Goal: Transaction & Acquisition: Purchase product/service

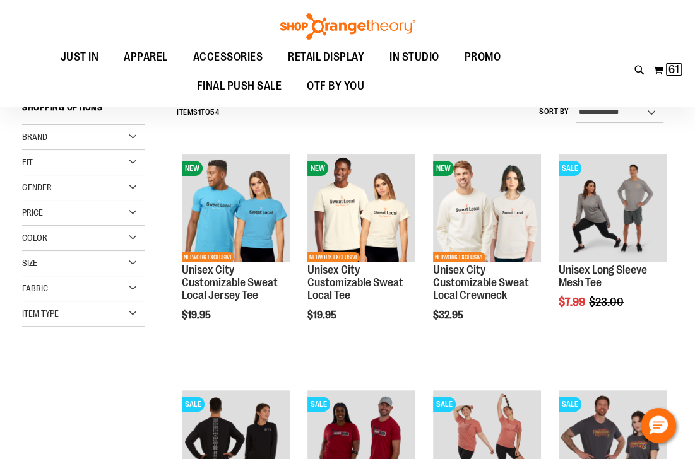
scroll to position [50, 0]
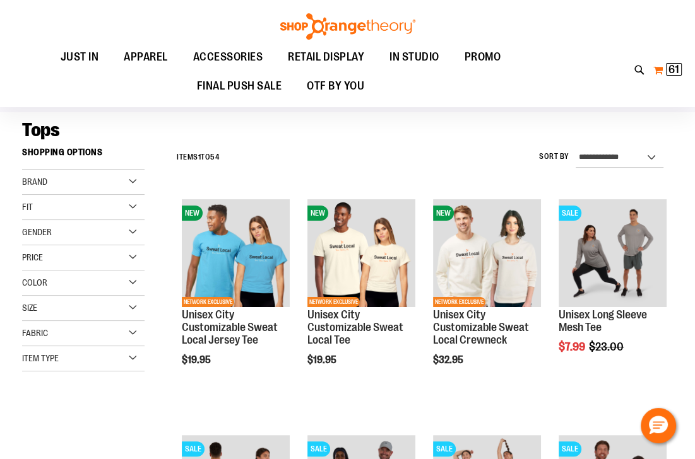
click span "61"
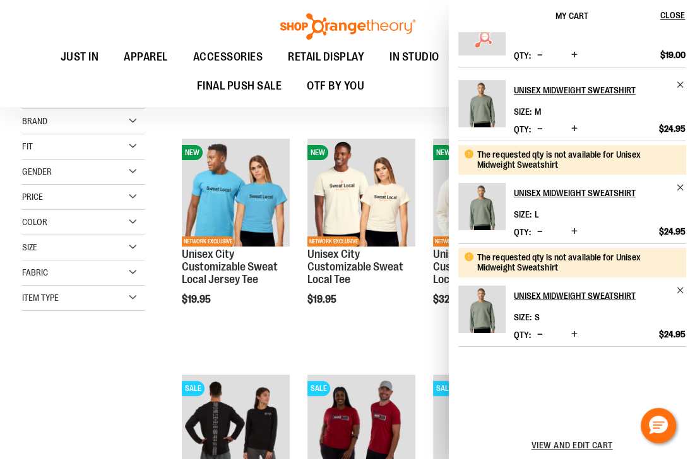
scroll to position [252, 0]
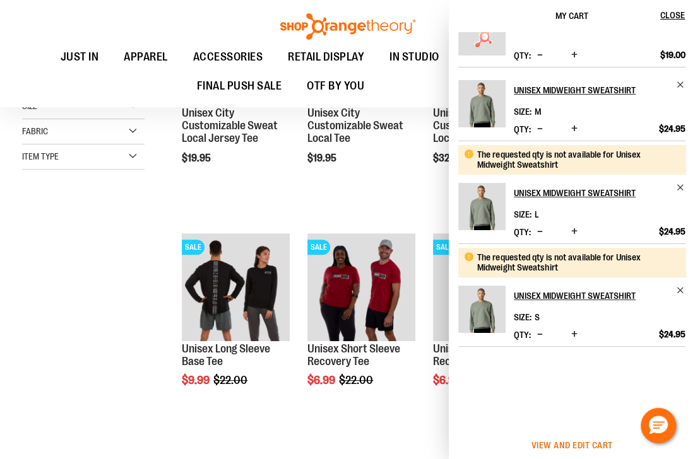
click span "View and edit cart"
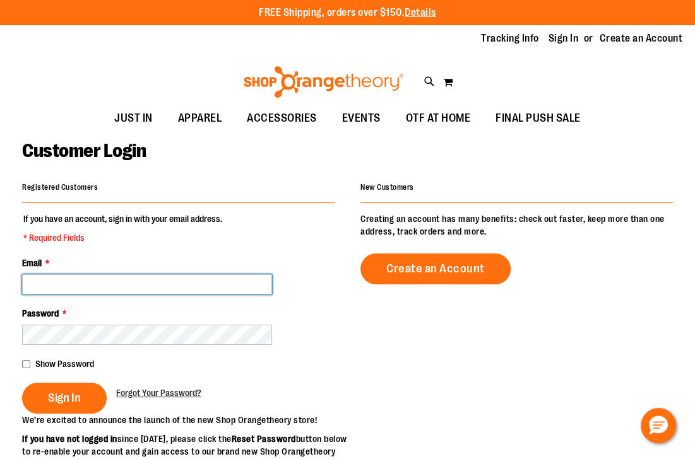
click at [66, 279] on input "Email *" at bounding box center [147, 285] width 250 height 20
type input "**********"
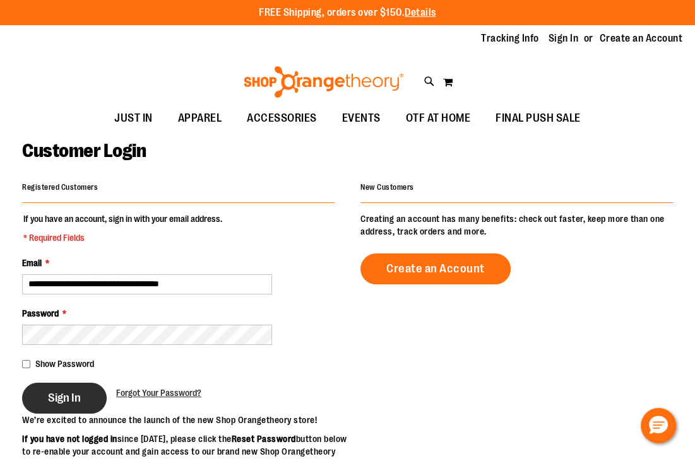
click at [81, 388] on button "Sign In" at bounding box center [64, 398] width 85 height 31
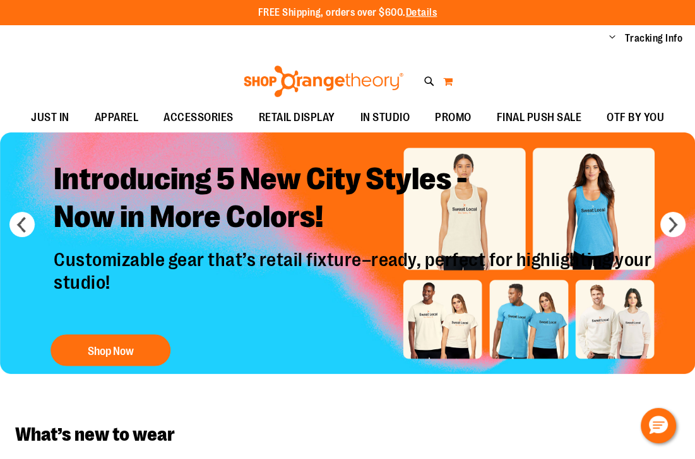
click at [452, 85] on button "My Cart" at bounding box center [447, 81] width 11 height 20
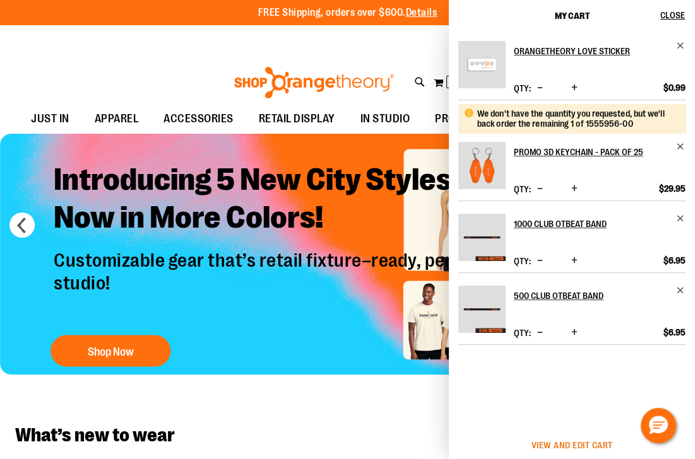
click at [601, 444] on span "View and edit cart" at bounding box center [571, 446] width 81 height 10
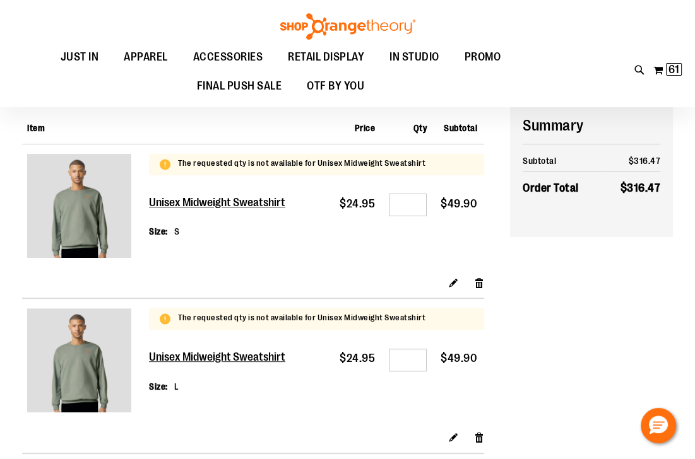
scroll to position [50, 0]
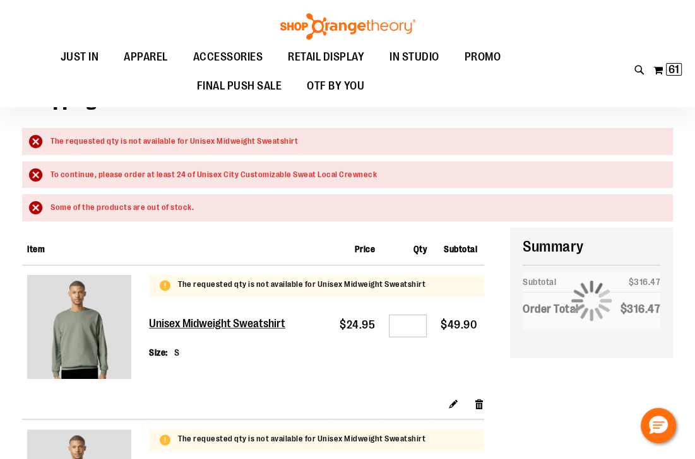
click at [50, 207] on div "Some of the products are out of stock." at bounding box center [355, 208] width 610 height 12
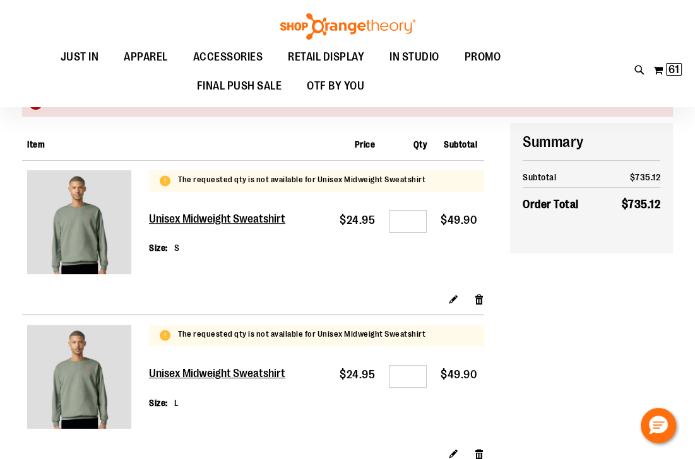
scroll to position [100, 0]
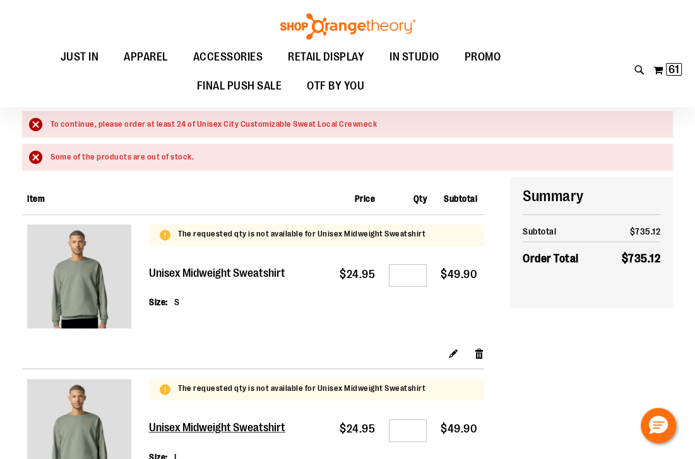
click at [214, 270] on h2 "Unisex Midweight Sweatshirt" at bounding box center [218, 274] width 138 height 14
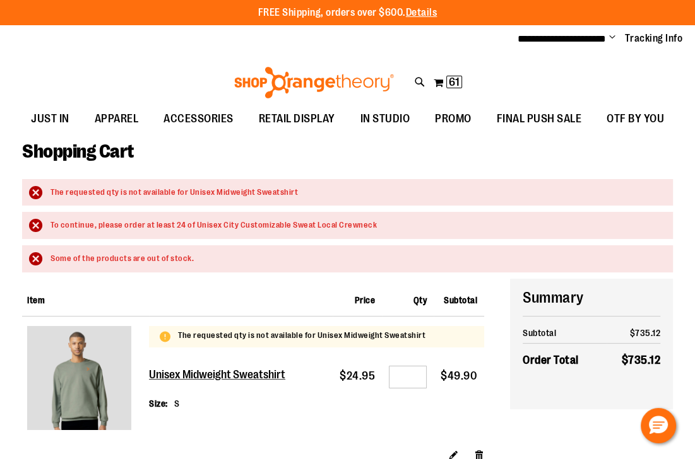
click at [50, 191] on div "The requested qty is not available for Unisex Midweight Sweatshirt" at bounding box center [355, 193] width 610 height 12
drag, startPoint x: 37, startPoint y: 197, endPoint x: 38, endPoint y: 220, distance: 23.4
click at [50, 198] on div "The requested qty is not available for Unisex Midweight Sweatshirt" at bounding box center [355, 193] width 610 height 12
click at [50, 220] on div "To continue, please order at least 24 of Unisex City Customizable Sweat Local C…" at bounding box center [355, 226] width 610 height 12
click at [50, 258] on div "Some of the products are out of stock." at bounding box center [355, 259] width 610 height 12
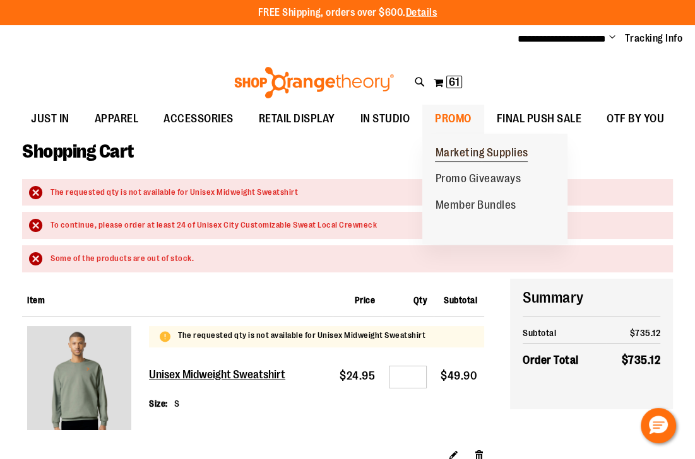
click at [479, 147] on span "Marketing Supplies" at bounding box center [481, 154] width 93 height 16
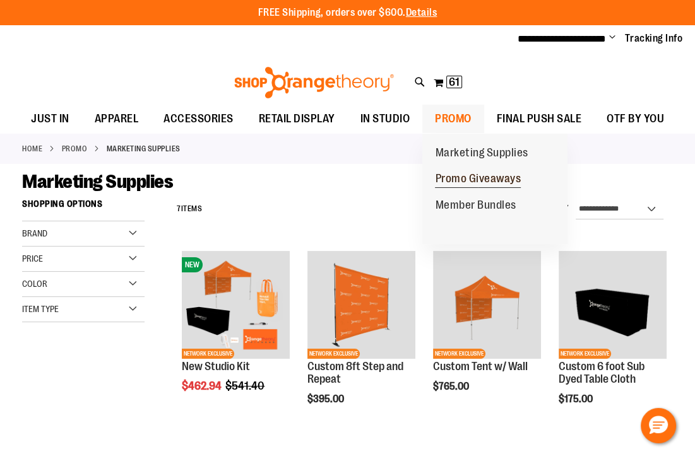
click at [452, 180] on span "Promo Giveaways" at bounding box center [478, 180] width 86 height 16
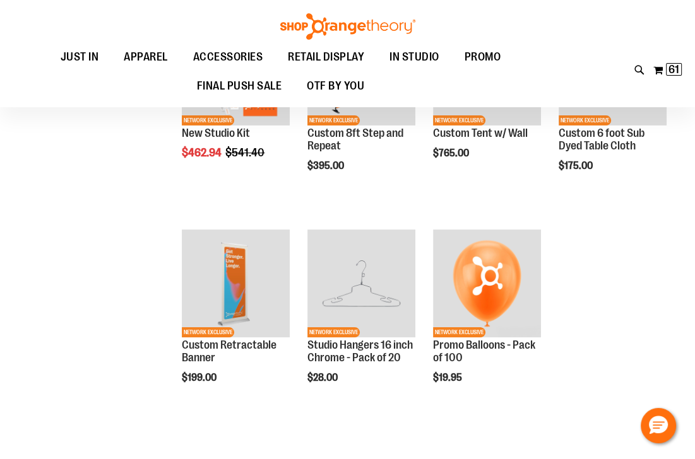
scroll to position [100, 0]
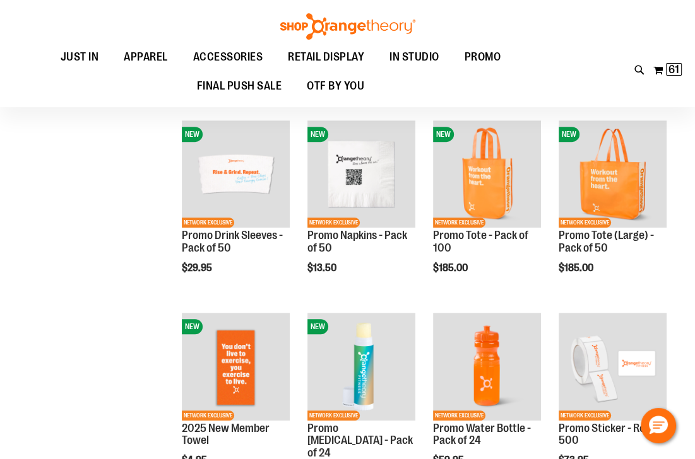
scroll to position [353, 0]
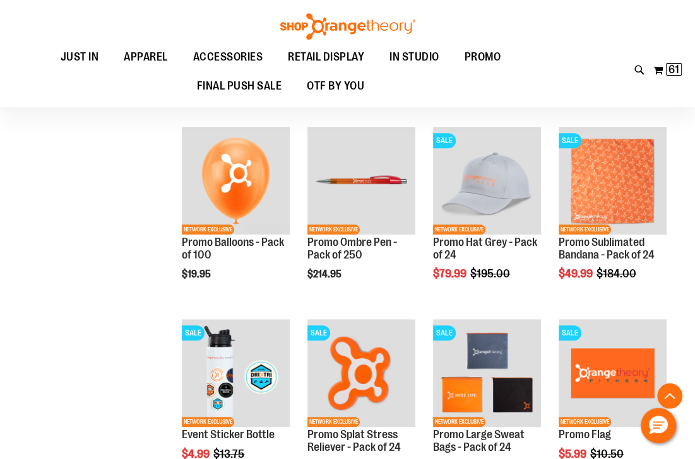
scroll to position [909, 0]
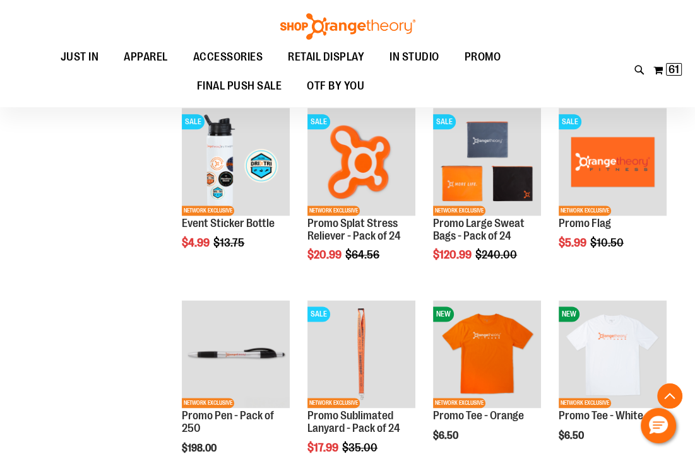
scroll to position [1111, 0]
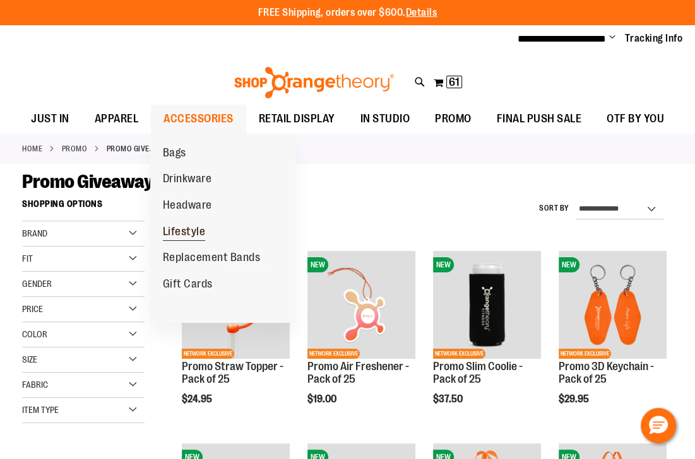
click at [175, 223] on link "Lifestyle" at bounding box center [184, 232] width 68 height 27
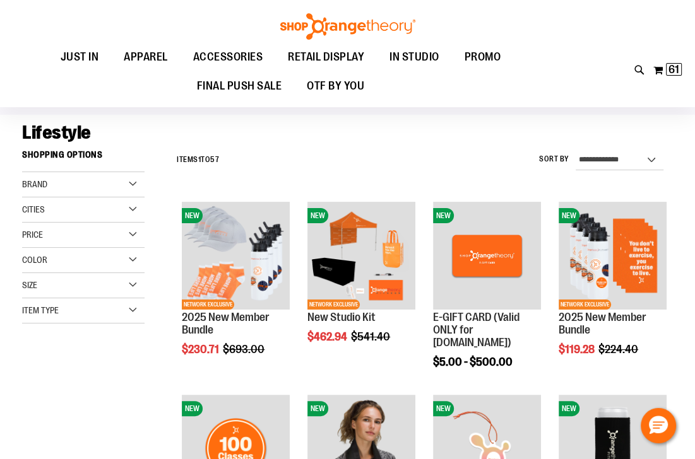
scroll to position [50, 0]
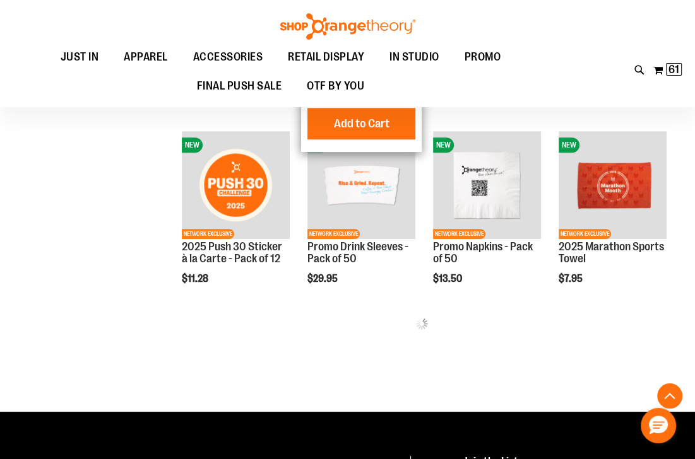
scroll to position [505, 0]
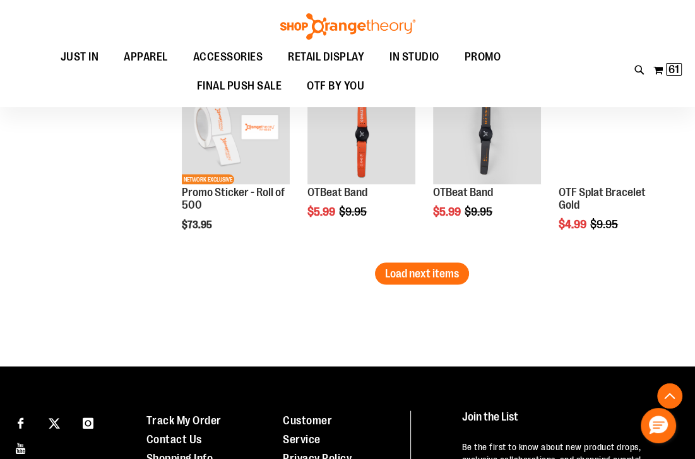
scroll to position [1767, 0]
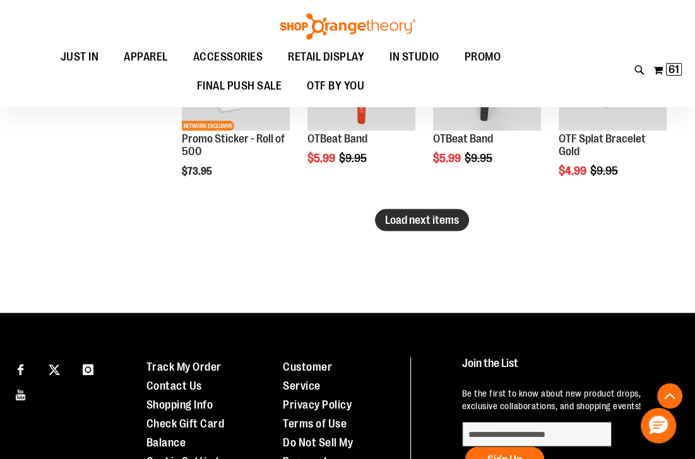
click at [436, 214] on span "Load next items" at bounding box center [422, 220] width 74 height 13
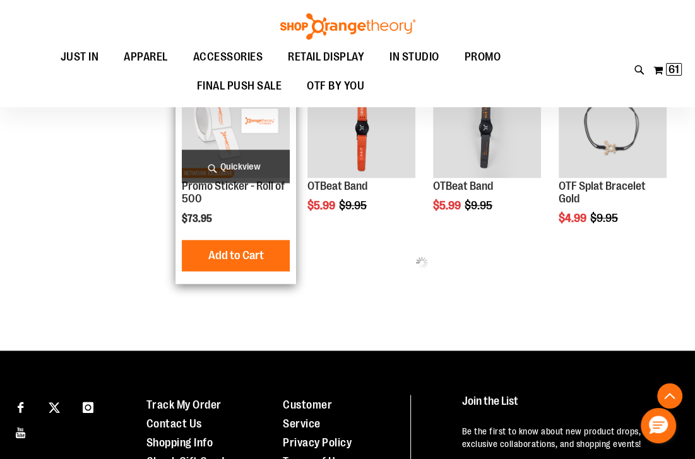
scroll to position [1717, 0]
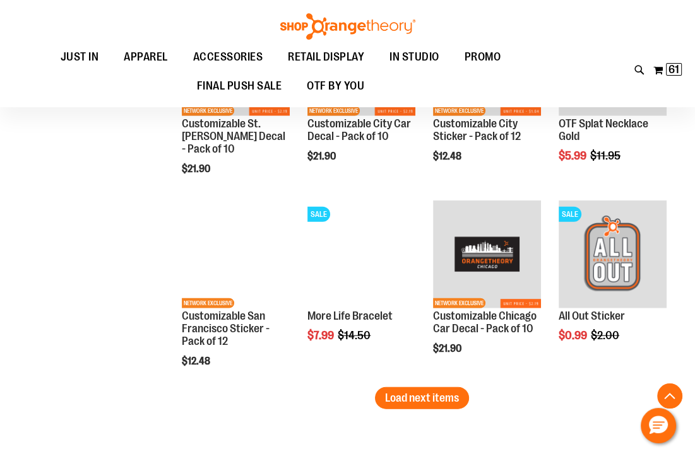
scroll to position [2171, 0]
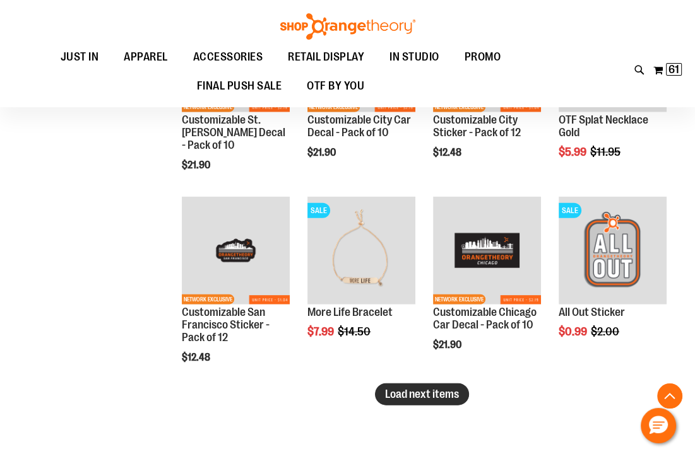
click at [429, 393] on span "Load next items" at bounding box center [422, 394] width 74 height 13
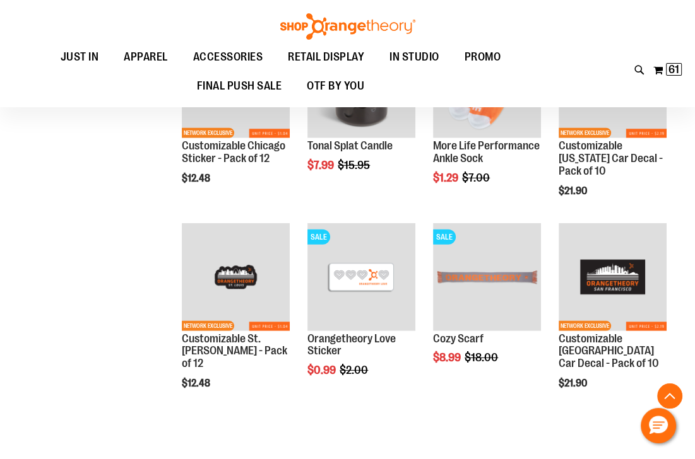
scroll to position [2575, 0]
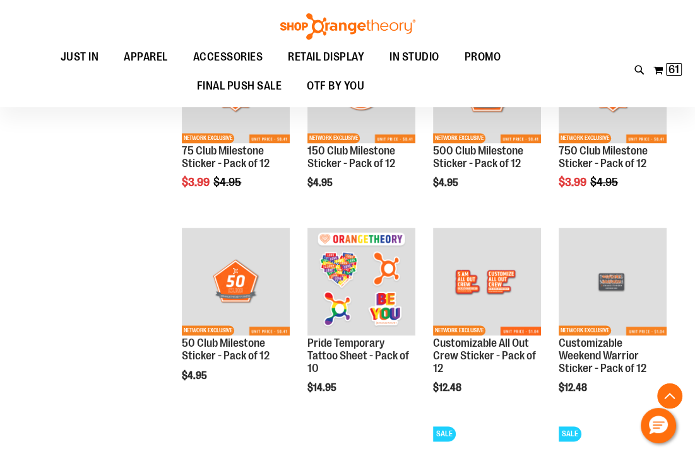
scroll to position [1161, 0]
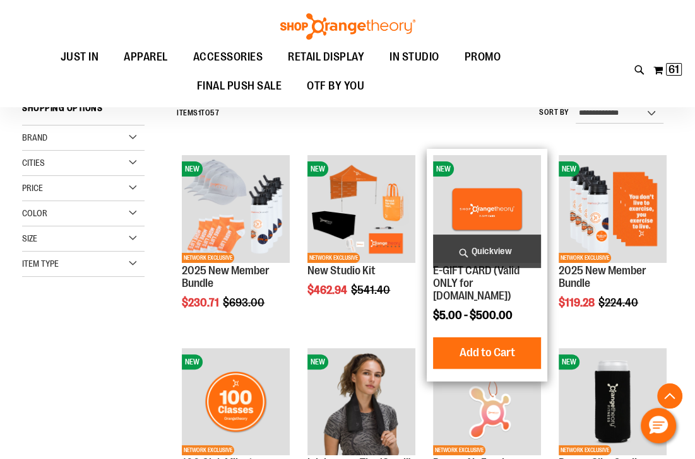
scroll to position [252, 0]
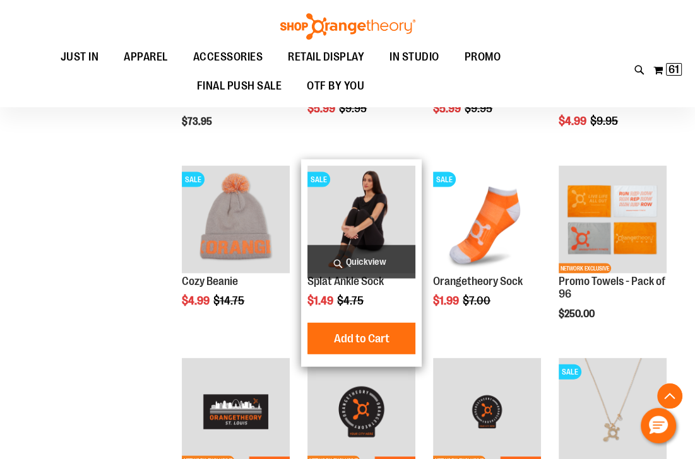
scroll to position [1818, 0]
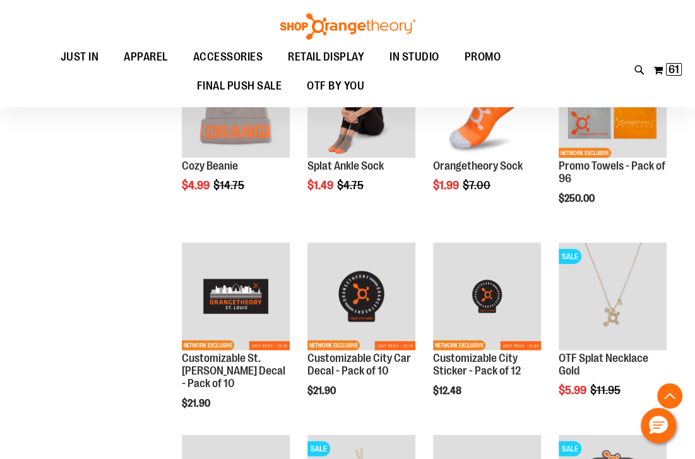
scroll to position [2070, 0]
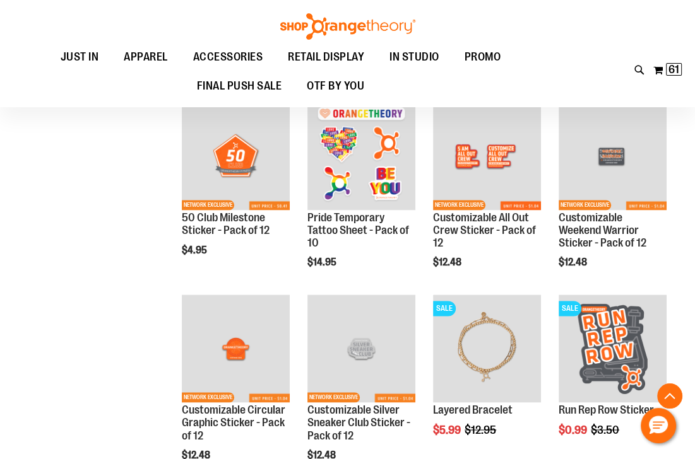
scroll to position [1515, 0]
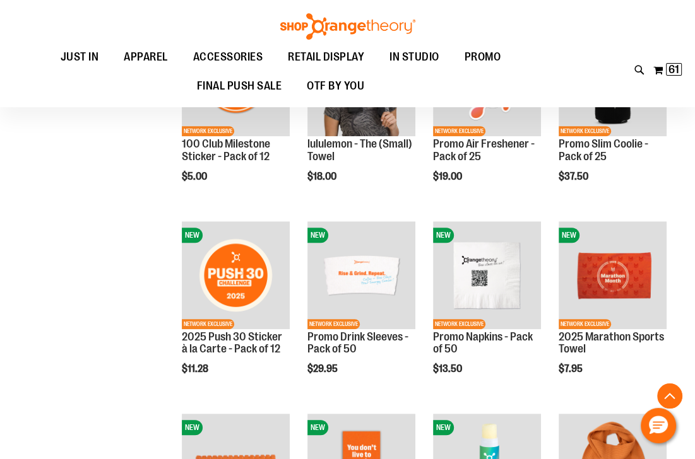
scroll to position [252, 0]
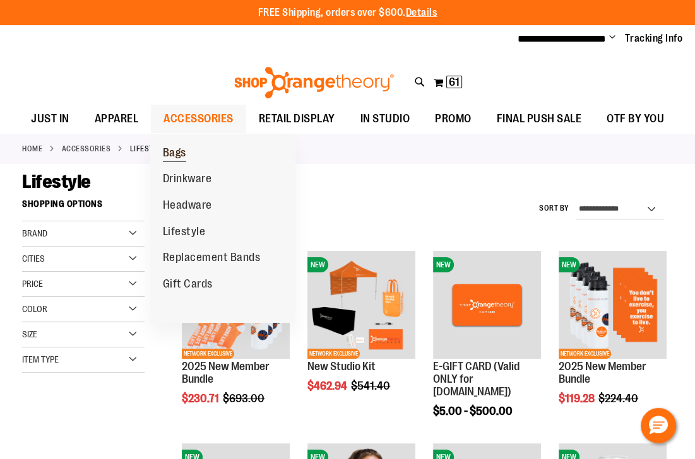
click at [177, 152] on span "Bags" at bounding box center [174, 154] width 23 height 16
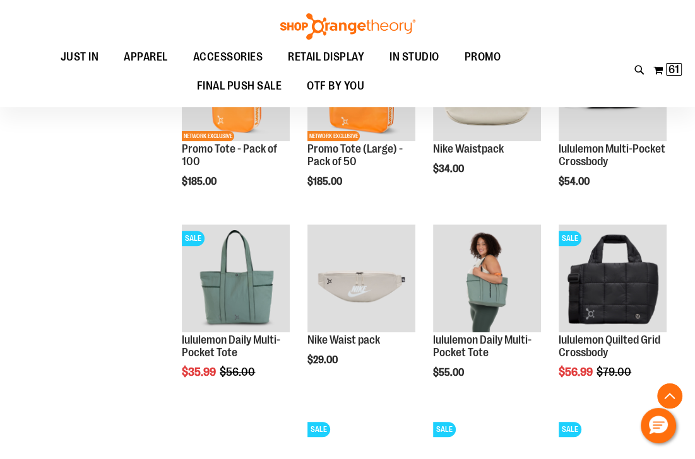
scroll to position [252, 0]
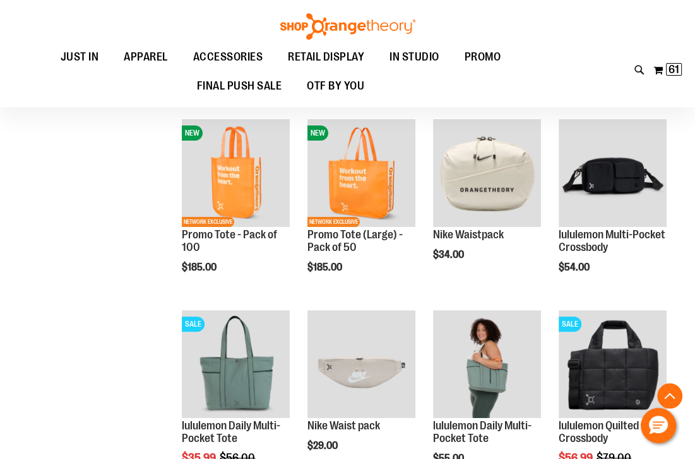
scroll to position [50, 0]
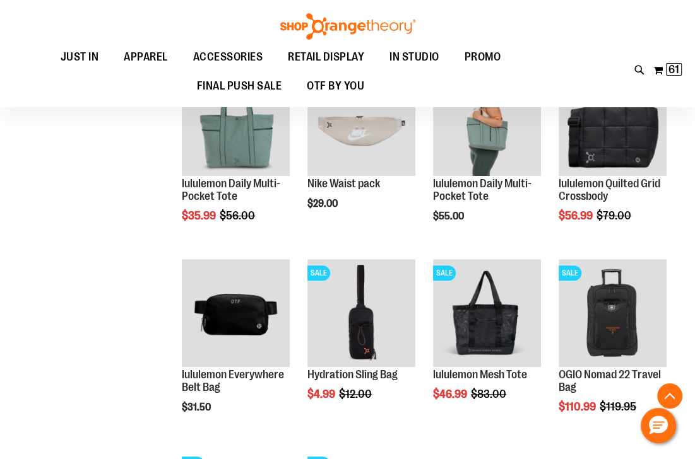
scroll to position [252, 0]
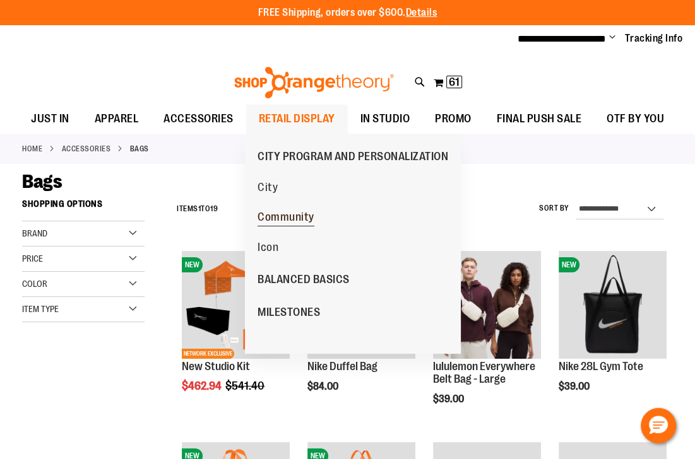
click at [278, 215] on span "Community" at bounding box center [286, 219] width 57 height 16
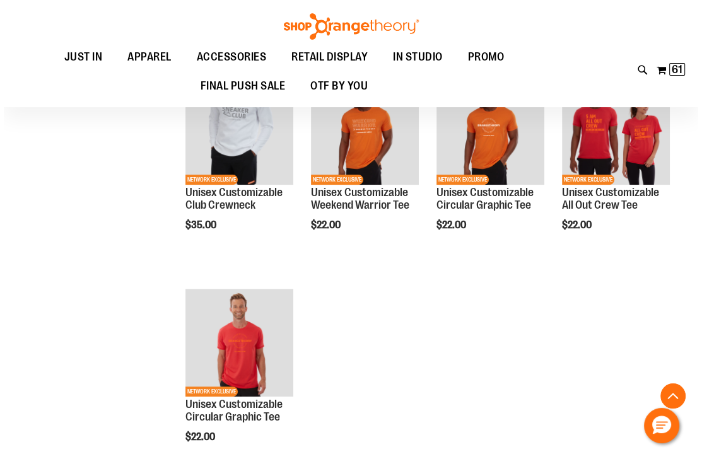
scroll to position [202, 0]
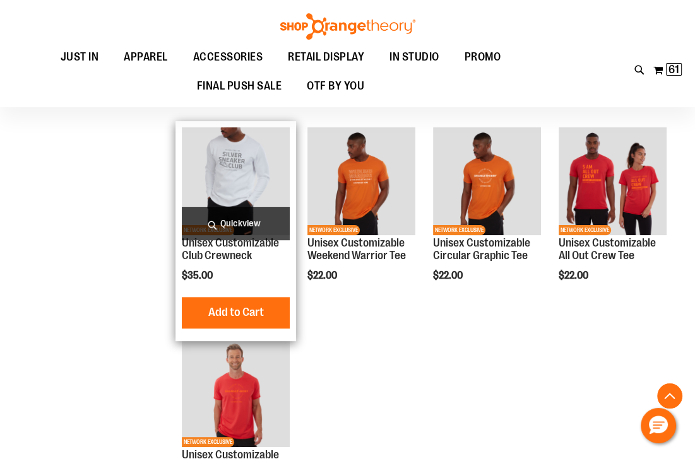
click at [237, 225] on span "Quickview" at bounding box center [236, 223] width 108 height 33
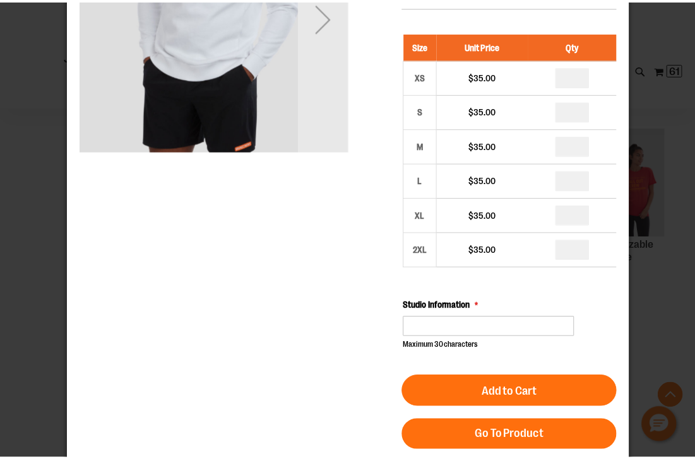
scroll to position [0, 0]
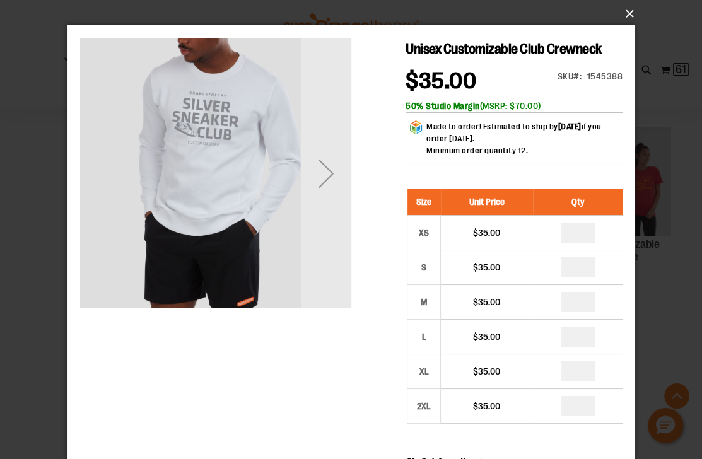
click at [624, 15] on button "×" at bounding box center [355, 14] width 568 height 28
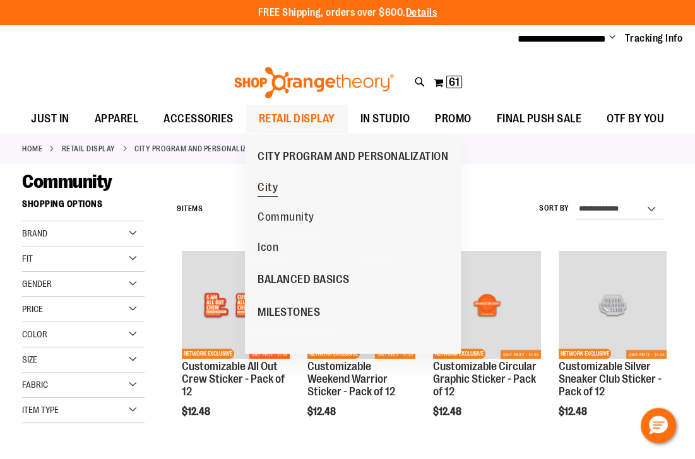
click at [271, 189] on span "City" at bounding box center [268, 189] width 20 height 16
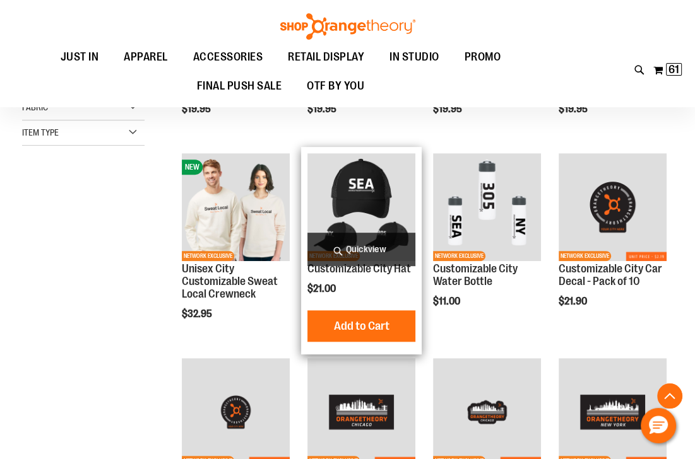
scroll to position [303, 0]
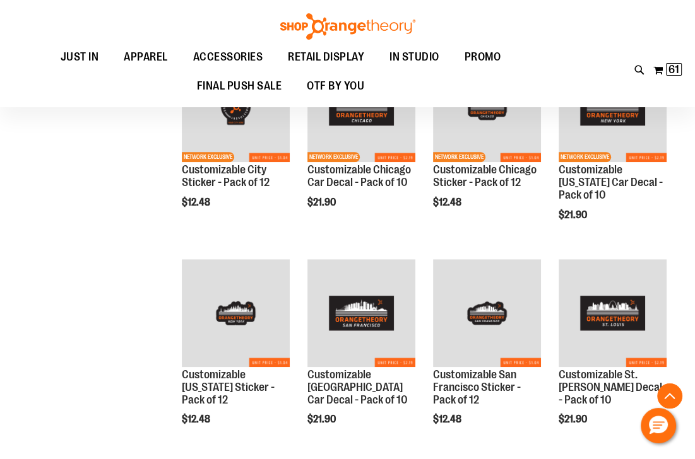
scroll to position [959, 0]
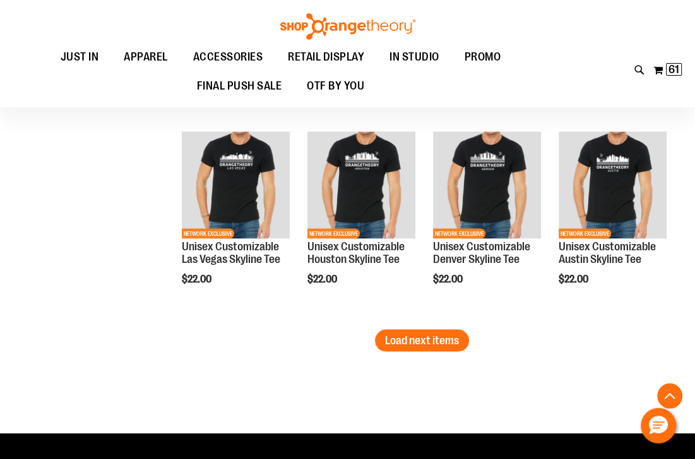
scroll to position [1767, 0]
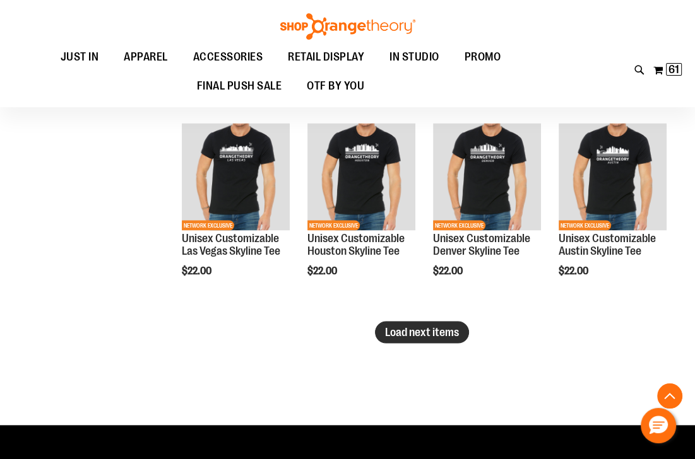
click at [454, 340] on button "Load next items" at bounding box center [422, 333] width 94 height 22
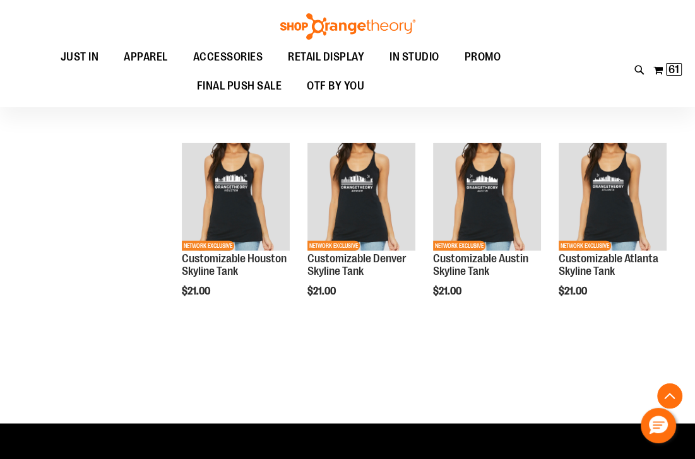
scroll to position [2373, 0]
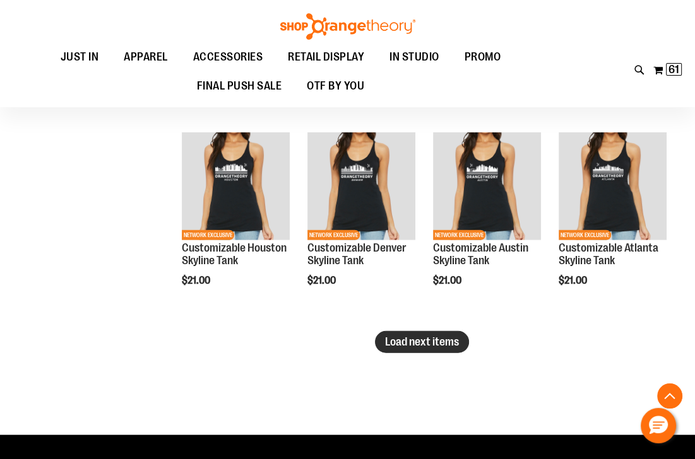
click at [408, 341] on span "Load next items" at bounding box center [422, 342] width 74 height 13
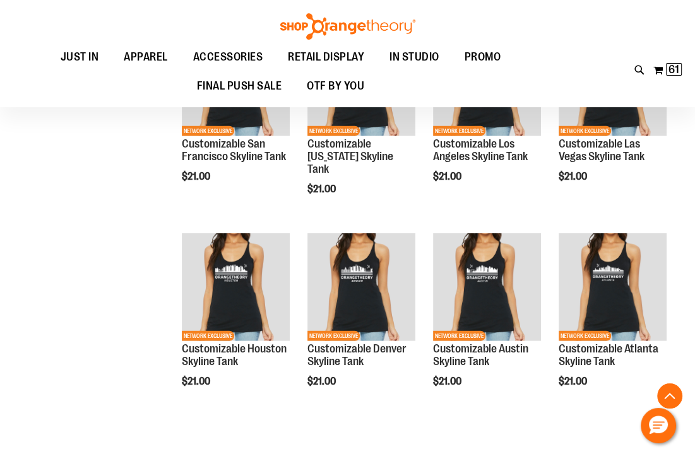
scroll to position [2626, 0]
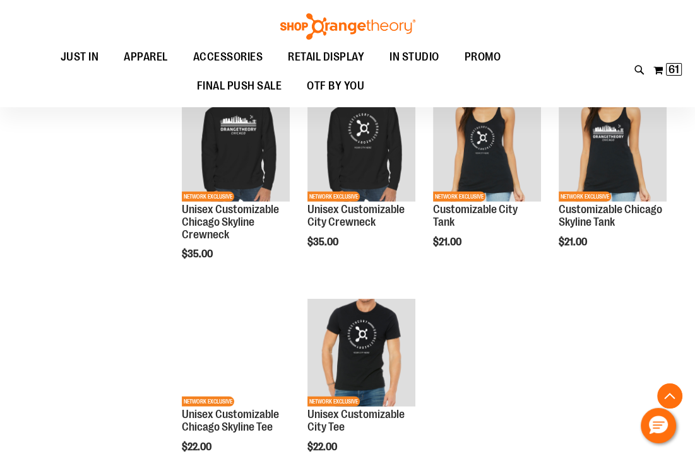
scroll to position [2474, 0]
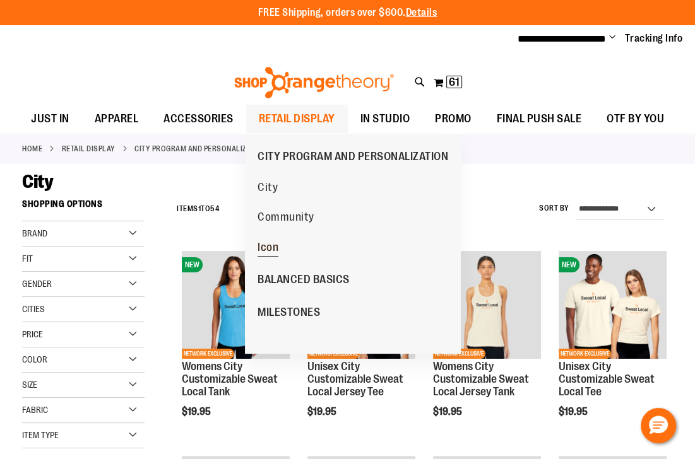
click at [272, 251] on span "Icon" at bounding box center [268, 249] width 21 height 16
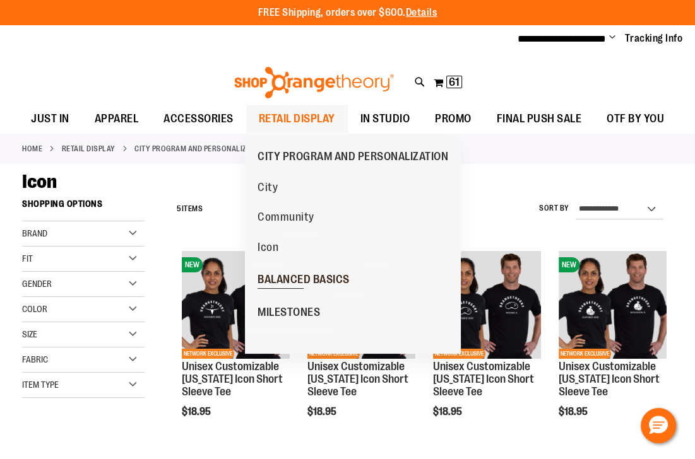
click at [292, 275] on span "BALANCED BASICS" at bounding box center [304, 281] width 92 height 16
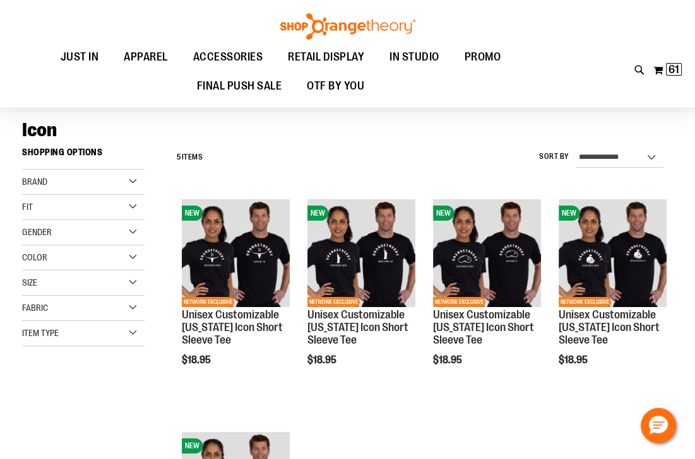
scroll to position [50, 0]
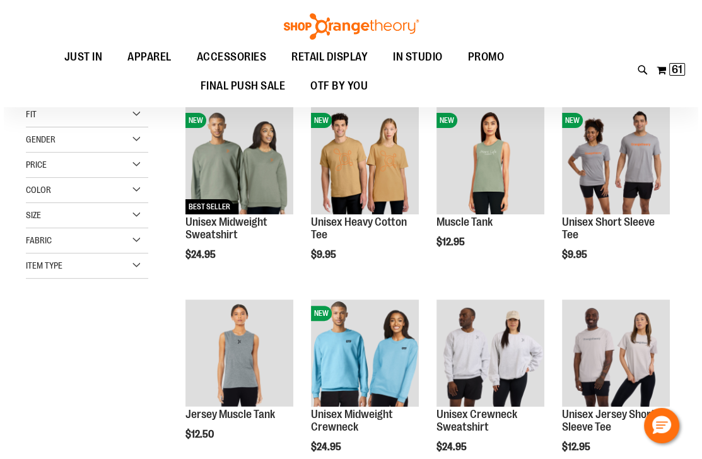
scroll to position [202, 0]
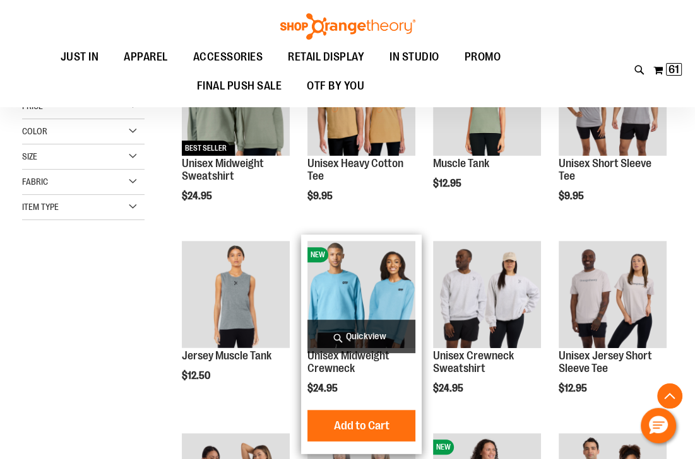
click at [350, 327] on span "Quickview" at bounding box center [361, 336] width 108 height 33
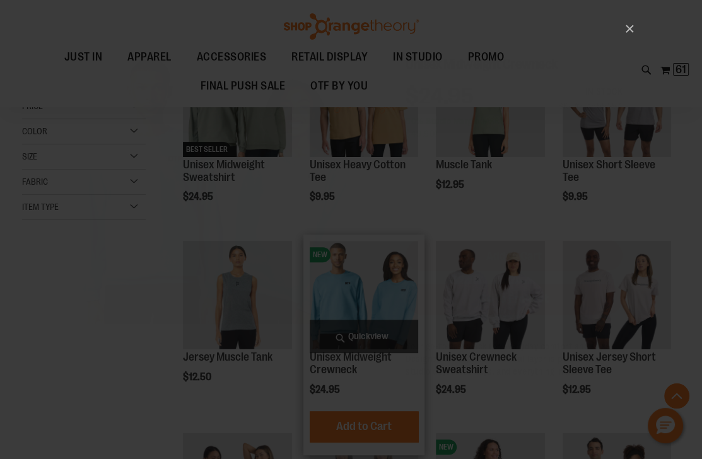
scroll to position [0, 0]
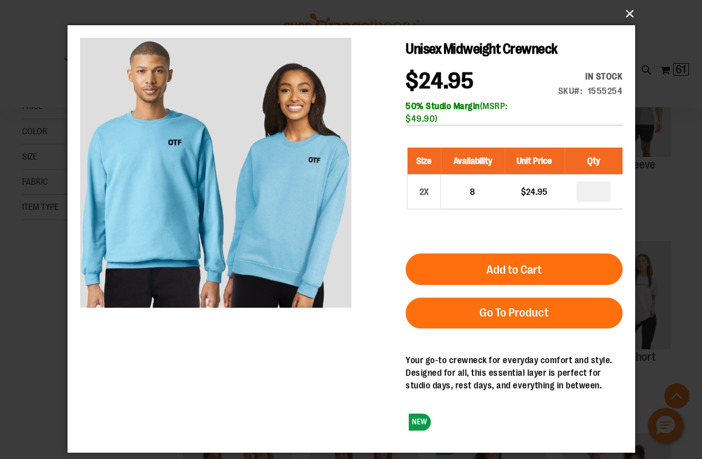
click at [631, 15] on button "×" at bounding box center [355, 14] width 568 height 28
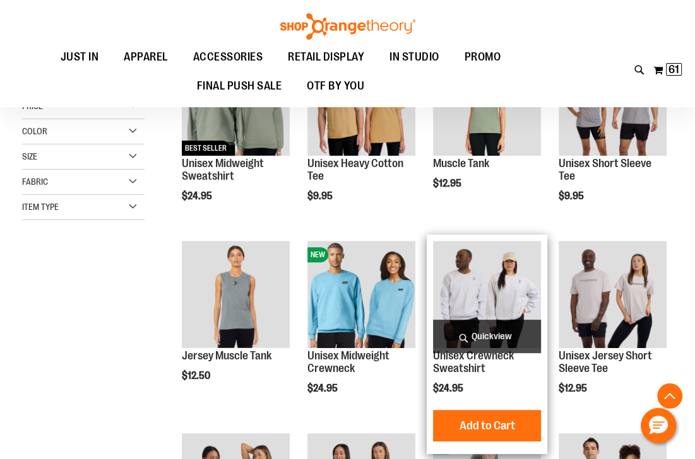
click at [477, 333] on span "Quickview" at bounding box center [487, 336] width 108 height 33
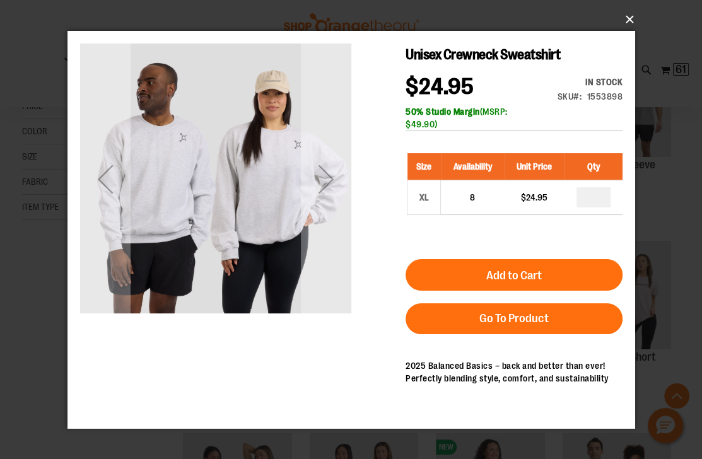
click at [631, 18] on button "×" at bounding box center [355, 20] width 568 height 28
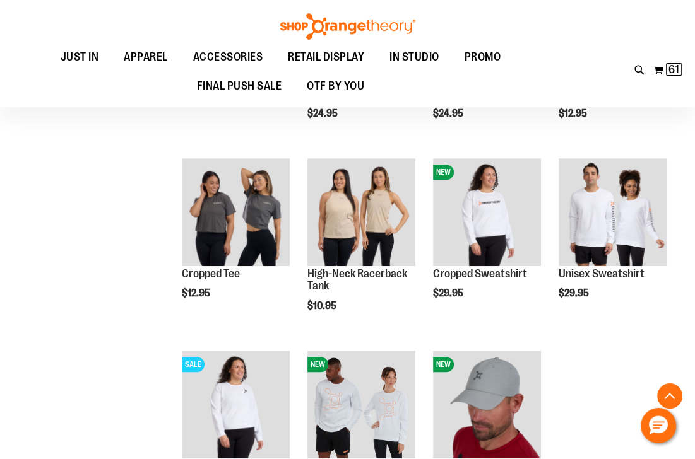
scroll to position [353, 0]
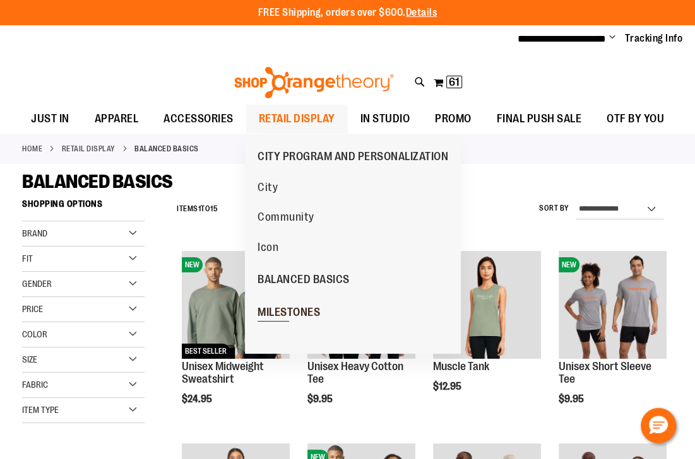
click at [299, 316] on span "MILESTONES" at bounding box center [289, 314] width 62 height 16
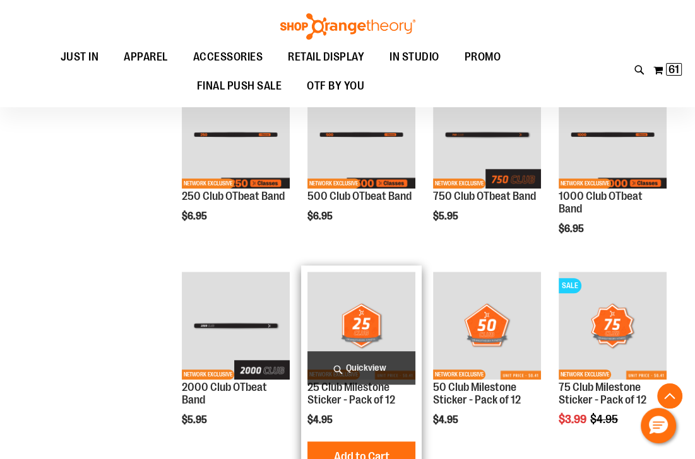
scroll to position [190, 0]
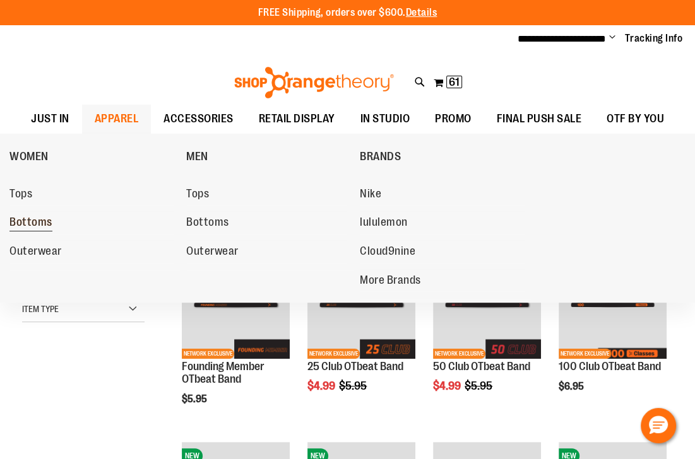
click at [43, 222] on span "Bottoms" at bounding box center [30, 224] width 43 height 16
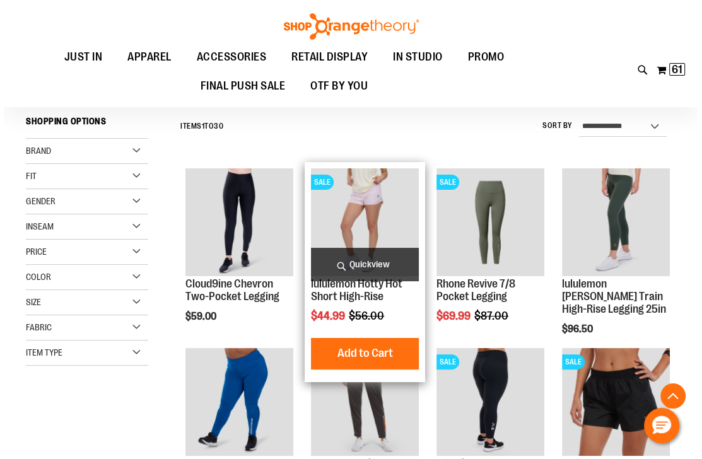
scroll to position [252, 0]
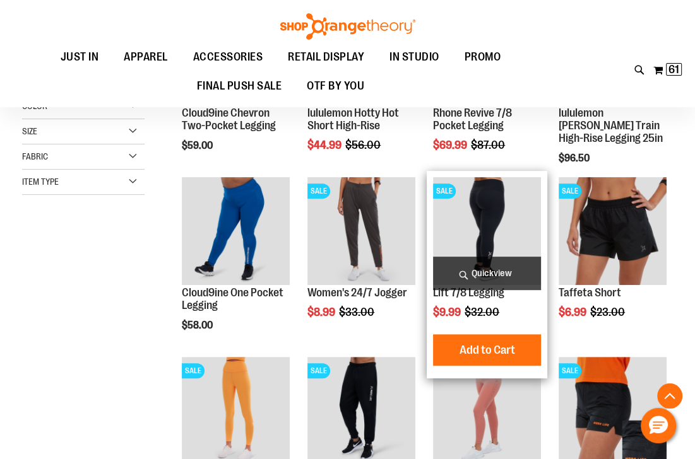
click at [490, 274] on span "Quickview" at bounding box center [487, 273] width 108 height 33
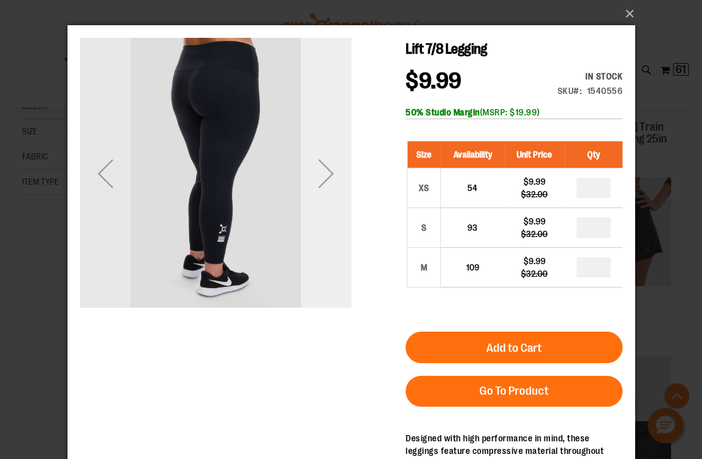
click at [326, 184] on div "Next" at bounding box center [325, 173] width 50 height 50
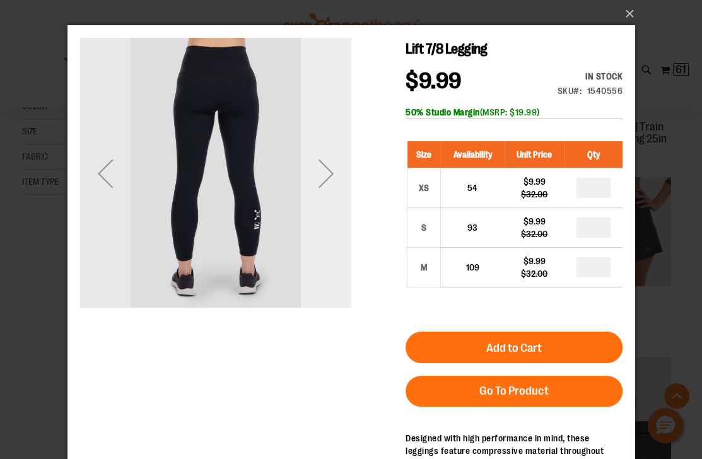
click at [326, 184] on div "Next" at bounding box center [325, 173] width 50 height 50
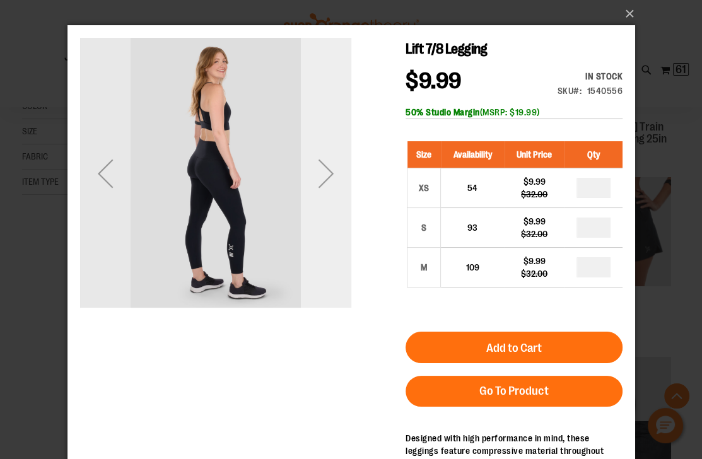
click at [326, 184] on div "Next" at bounding box center [325, 173] width 50 height 50
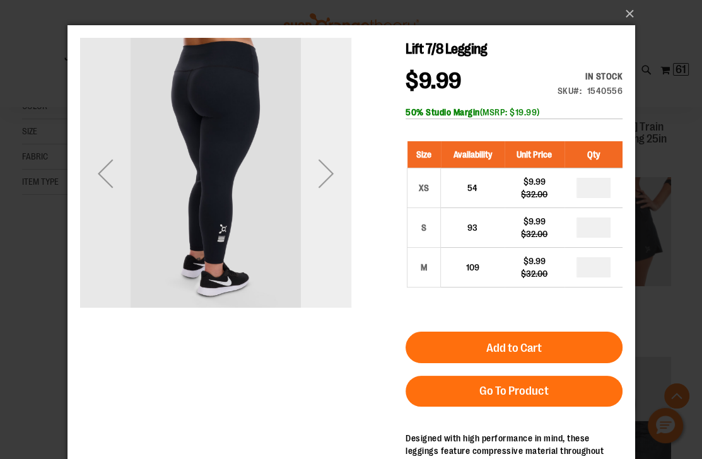
click at [326, 184] on div "Next" at bounding box center [325, 173] width 50 height 50
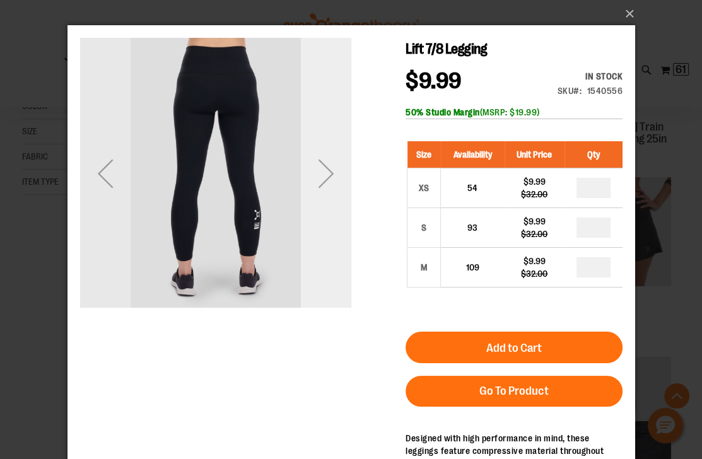
click at [326, 184] on div "Next" at bounding box center [325, 173] width 50 height 50
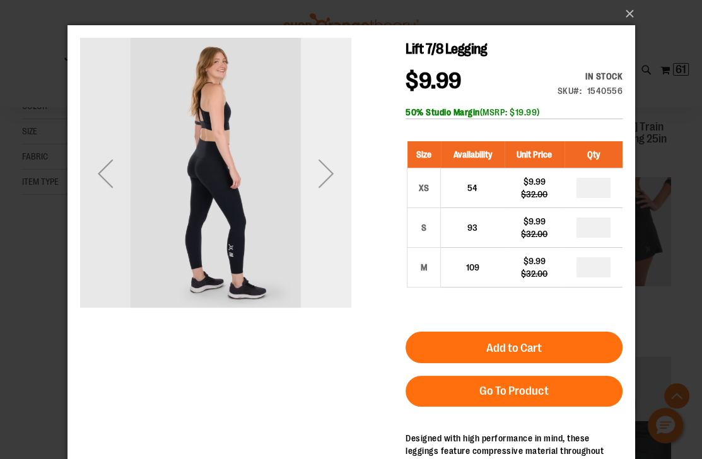
click at [326, 184] on div "Next" at bounding box center [325, 173] width 50 height 50
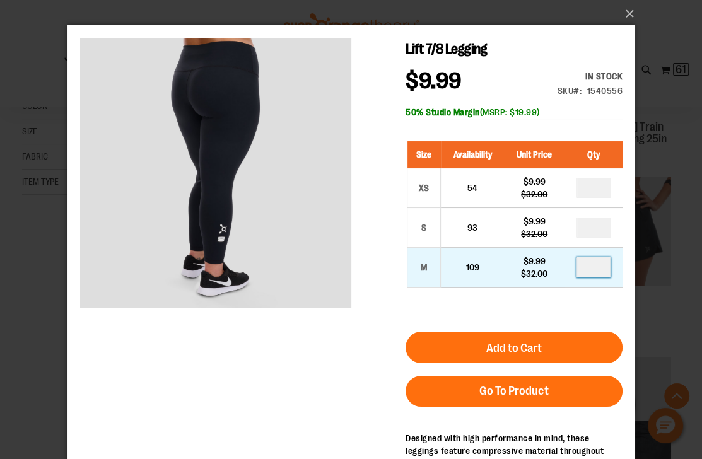
click at [607, 268] on input "number" at bounding box center [593, 268] width 34 height 20
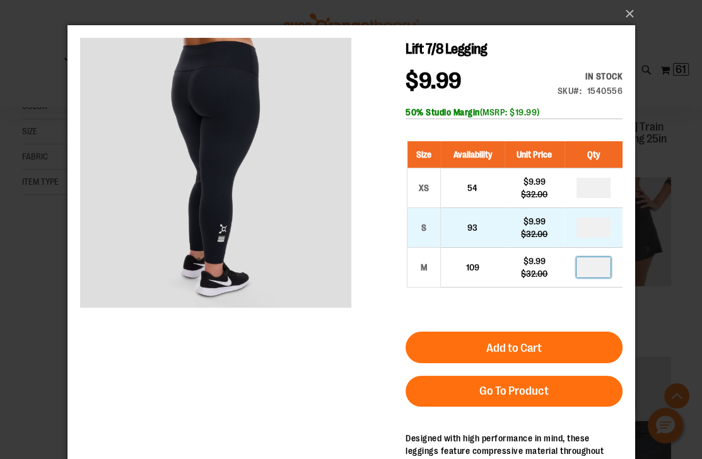
type input "*"
click at [597, 227] on input "number" at bounding box center [593, 228] width 34 height 20
type input "*"
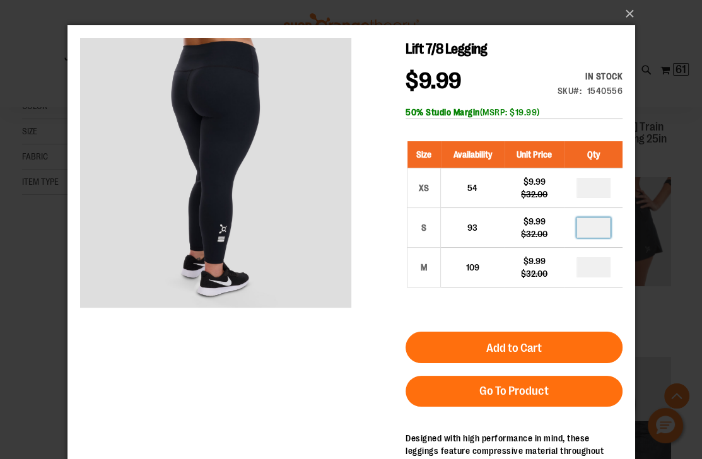
type input "*"
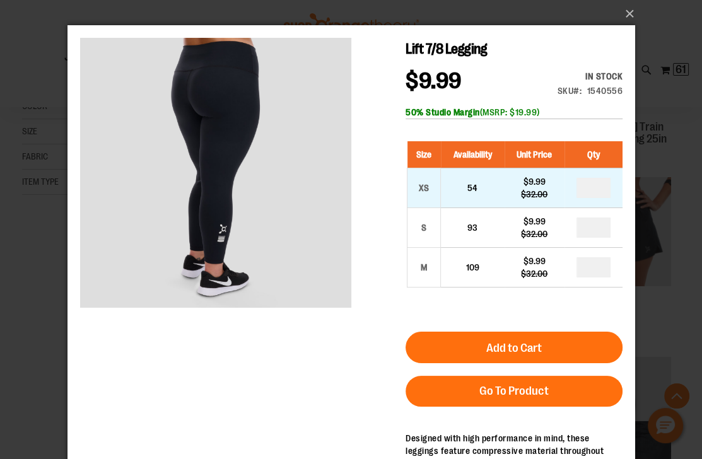
type input "*"
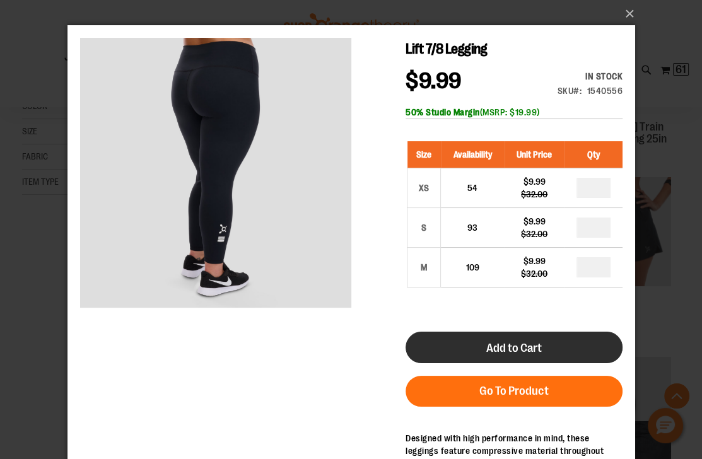
click at [552, 343] on button "Add to Cart" at bounding box center [513, 348] width 217 height 32
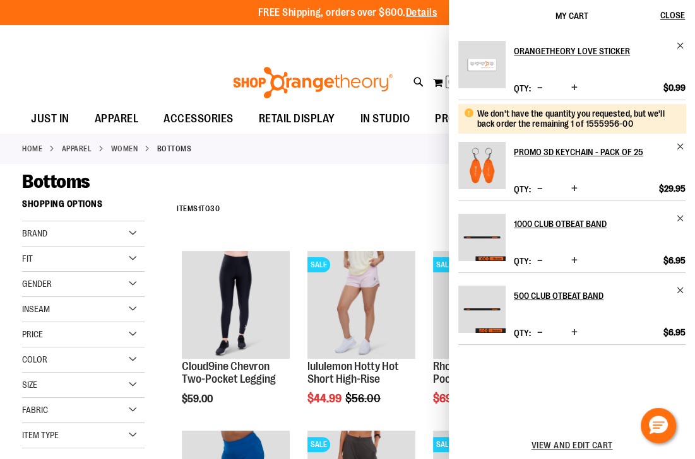
click at [270, 215] on div "**********" at bounding box center [421, 209] width 502 height 33
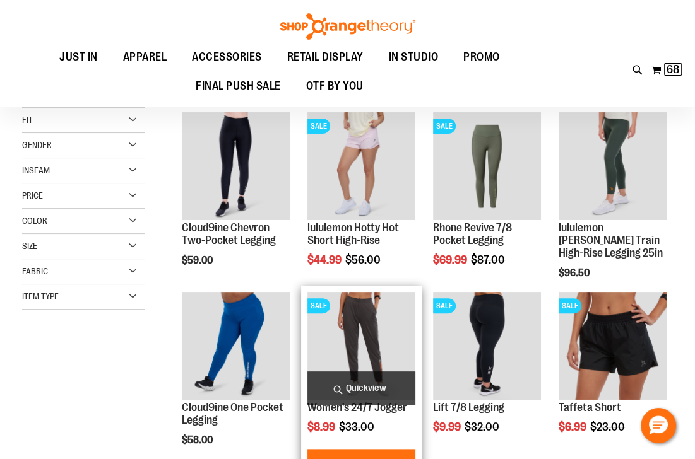
scroll to position [151, 0]
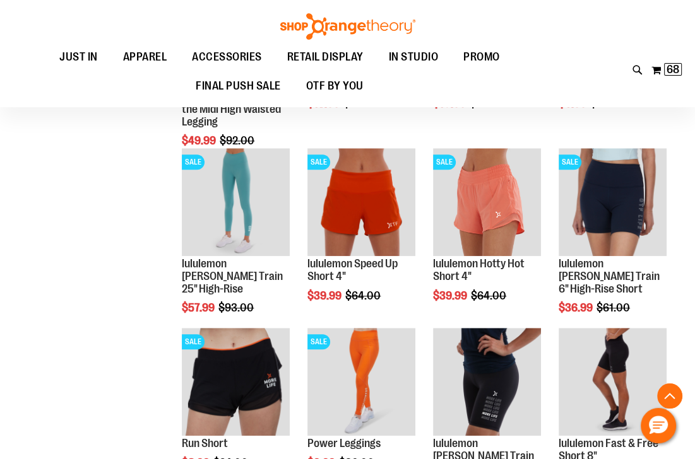
scroll to position [808, 0]
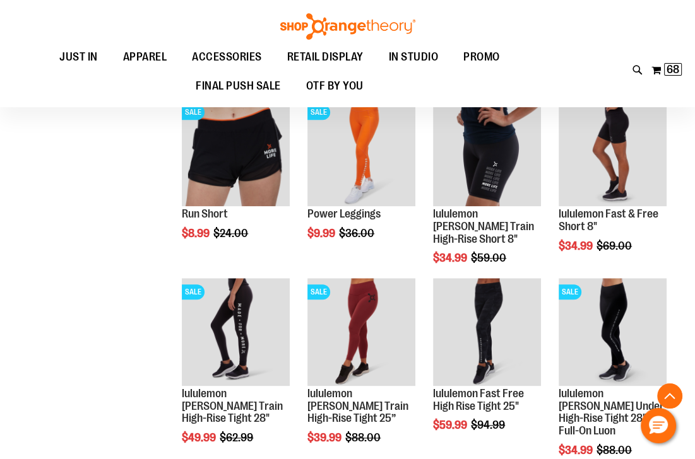
scroll to position [1060, 0]
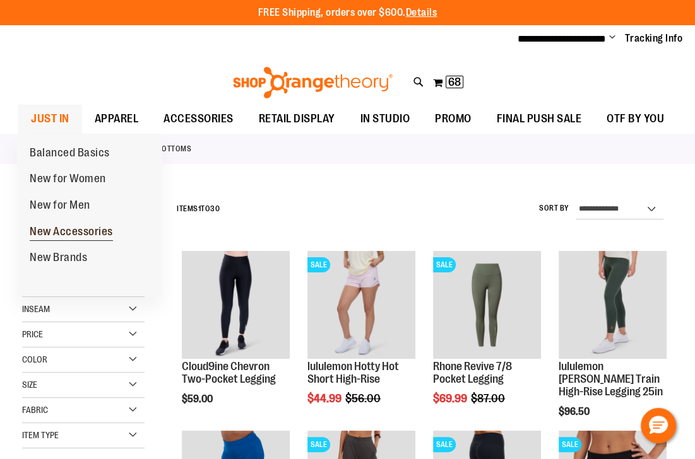
click at [88, 234] on span "New Accessories" at bounding box center [71, 233] width 83 height 16
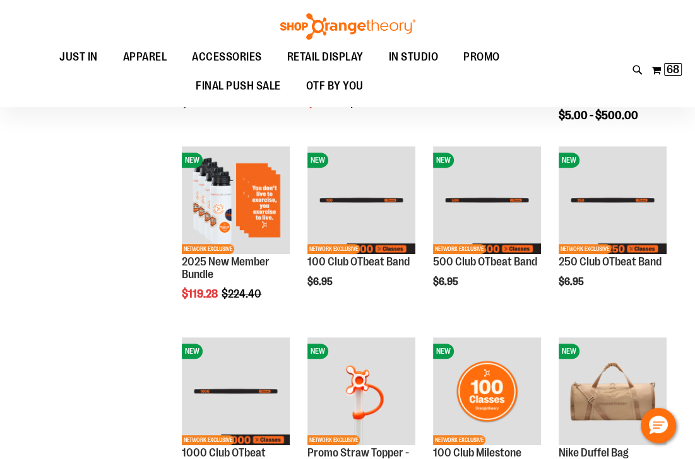
scroll to position [303, 0]
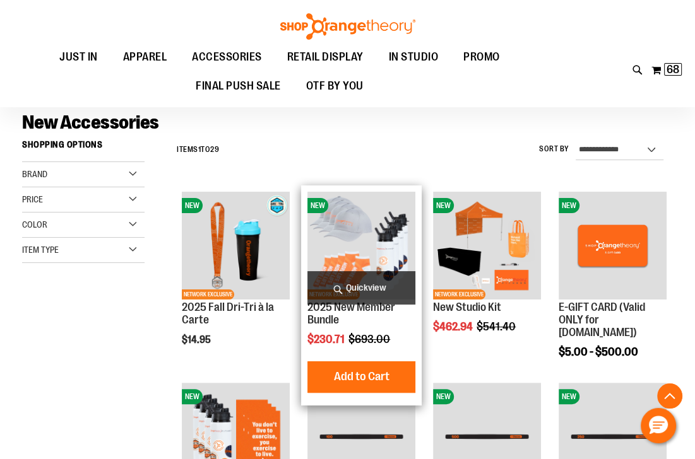
scroll to position [50, 0]
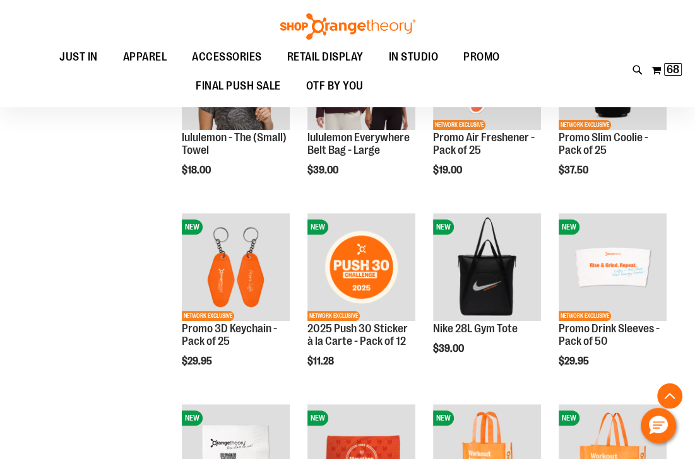
scroll to position [808, 0]
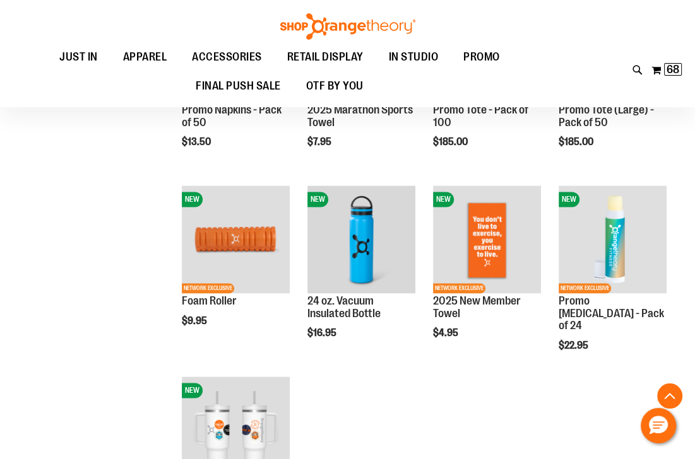
scroll to position [1414, 0]
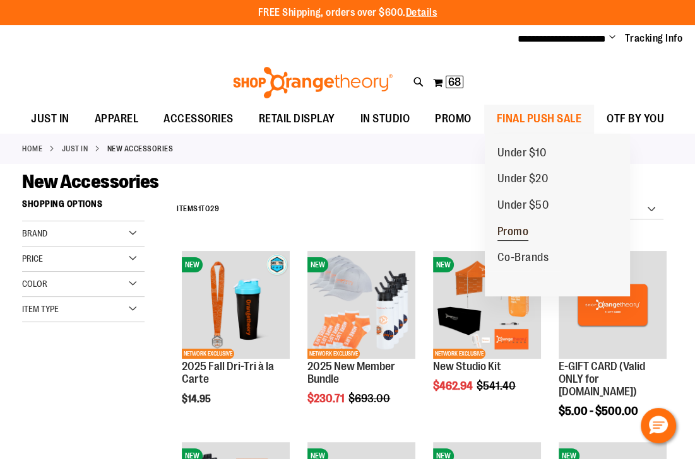
click at [516, 230] on span "Promo" at bounding box center [513, 233] width 32 height 16
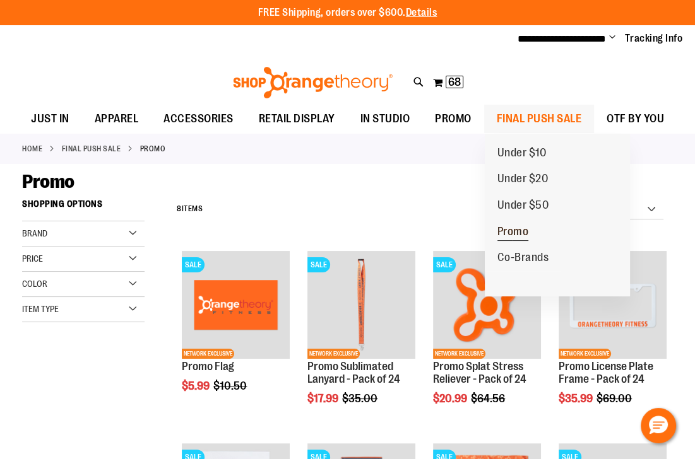
click at [521, 229] on span "Promo" at bounding box center [513, 233] width 32 height 16
click at [528, 258] on span "Co-Brands" at bounding box center [523, 259] width 52 height 16
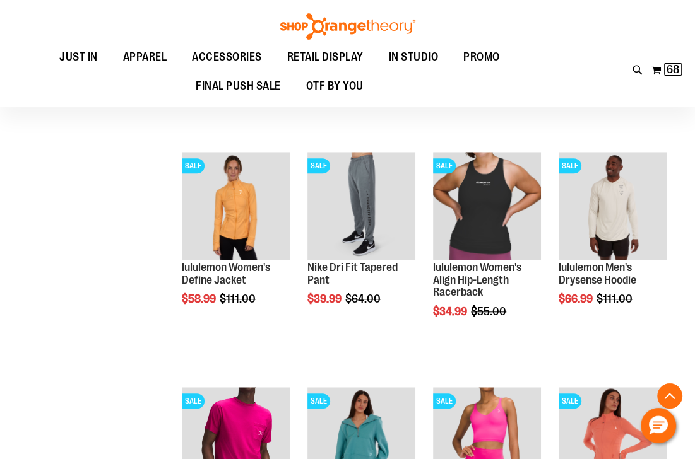
scroll to position [973, 0]
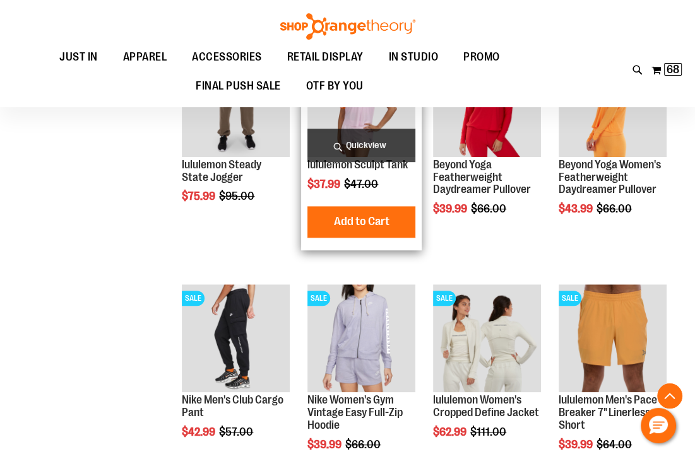
scroll to position [317, 0]
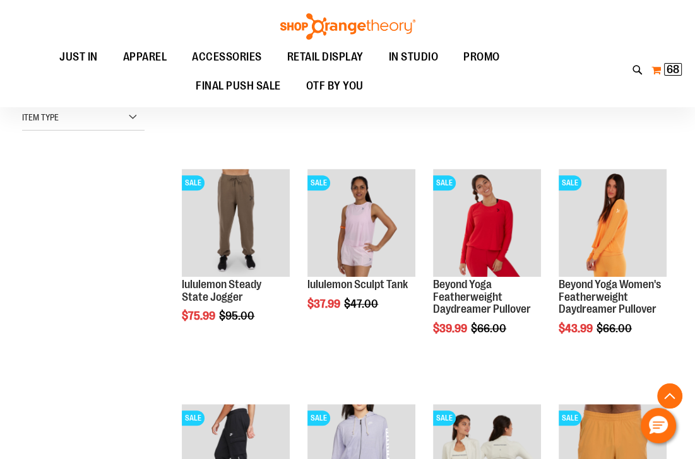
click at [660, 68] on button "My Cart 68 68 items" at bounding box center [667, 70] width 32 height 20
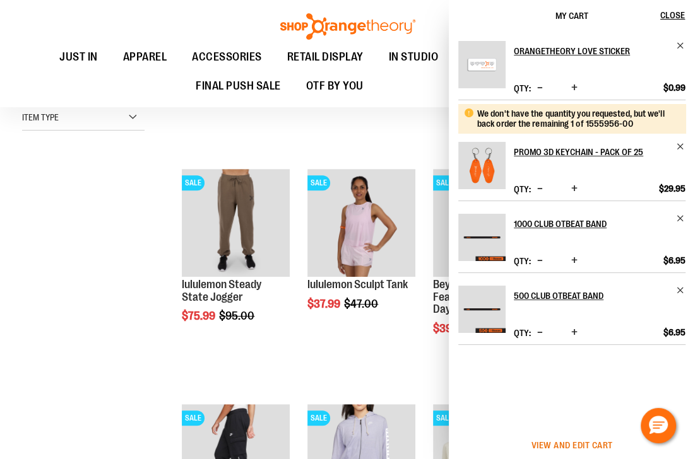
click at [584, 447] on span "View and edit cart" at bounding box center [571, 446] width 81 height 10
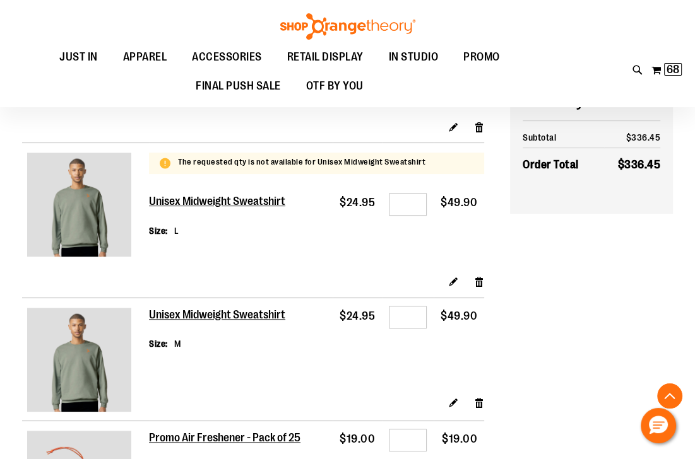
scroll to position [100, 0]
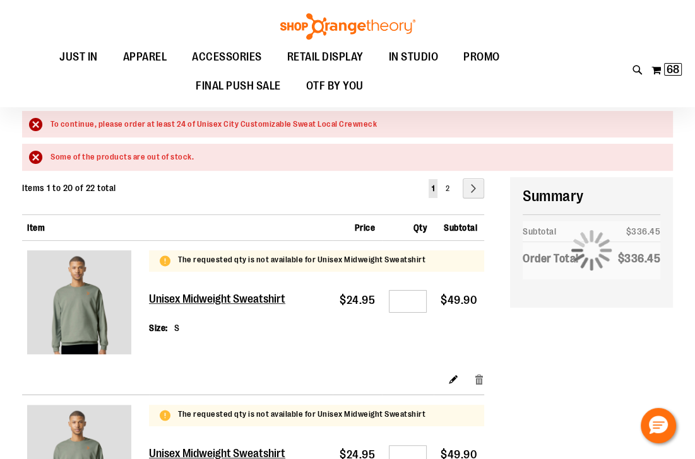
click at [475, 379] on link "Remove item" at bounding box center [479, 378] width 11 height 13
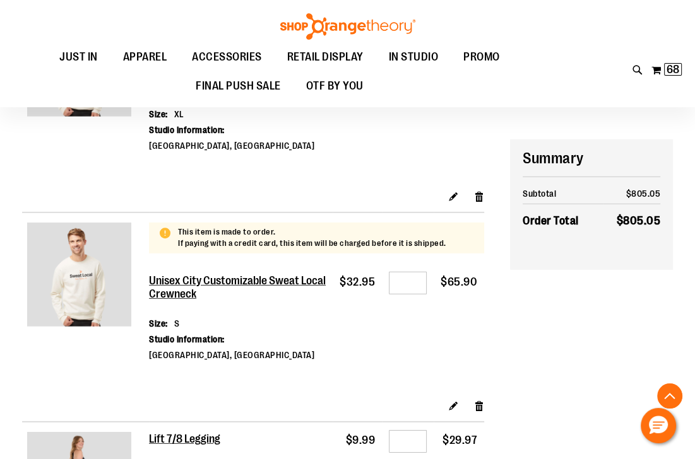
scroll to position [2676, 0]
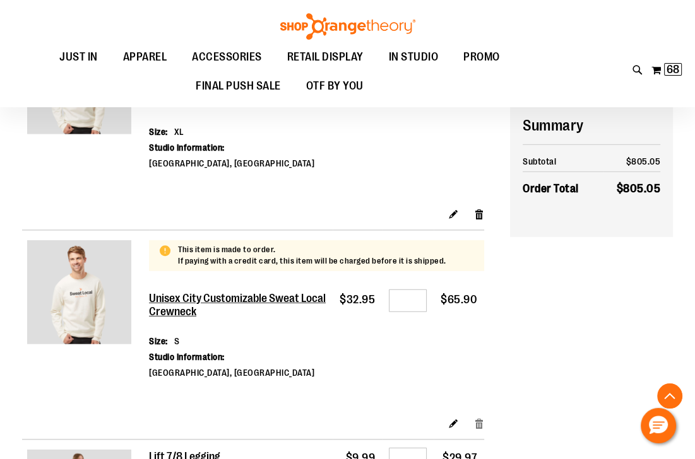
click at [480, 417] on link "Remove item" at bounding box center [479, 423] width 11 height 13
click at [482, 208] on link "Remove item" at bounding box center [479, 214] width 11 height 13
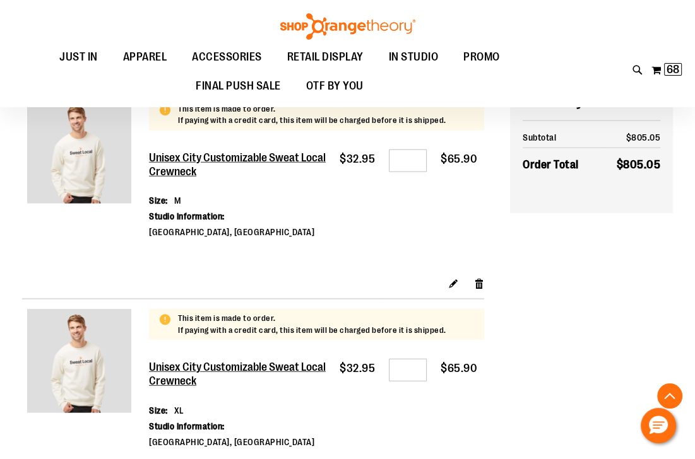
scroll to position [2373, 0]
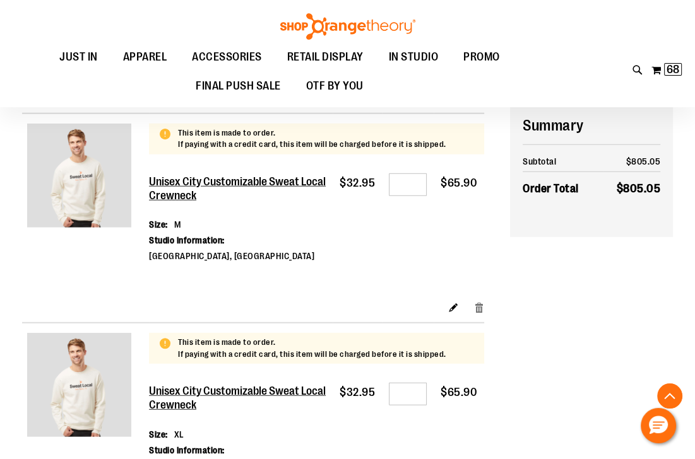
click at [477, 300] on link "Remove item" at bounding box center [479, 306] width 11 height 13
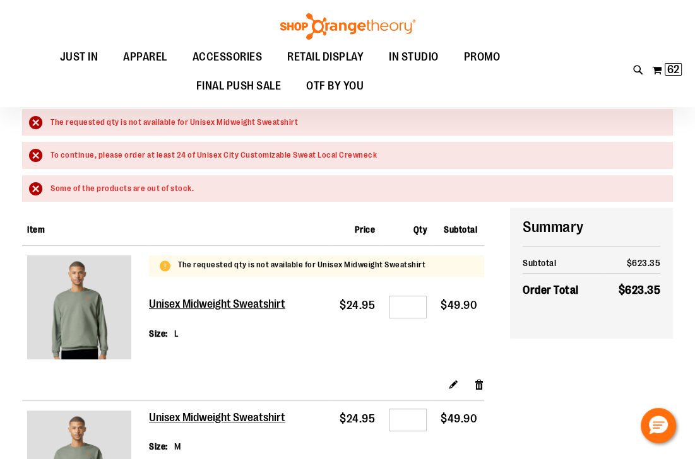
scroll to position [151, 0]
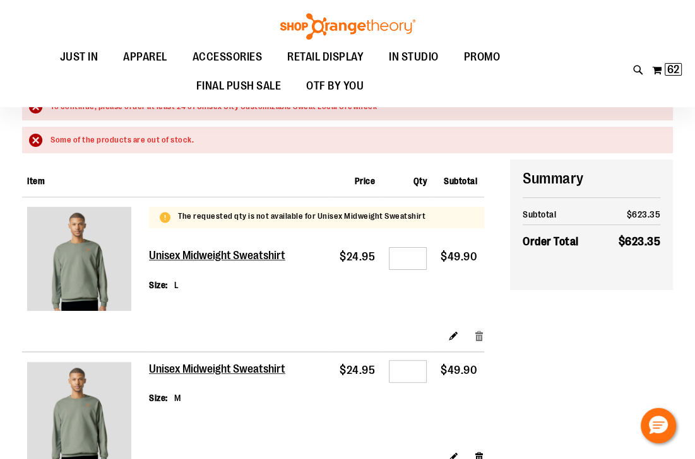
click at [477, 333] on link "Remove item" at bounding box center [479, 335] width 11 height 13
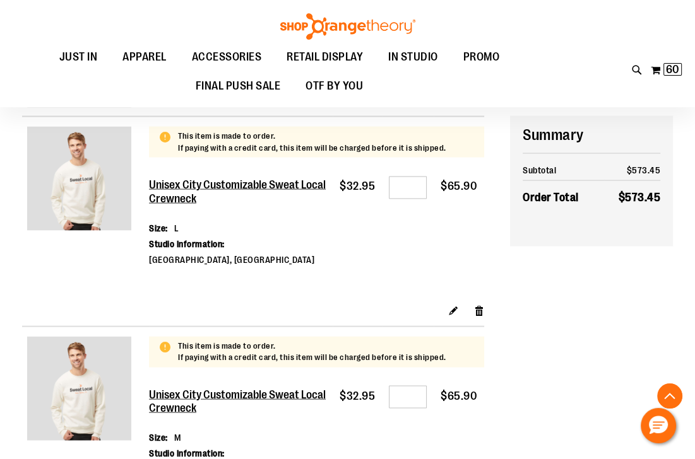
scroll to position [1767, 0]
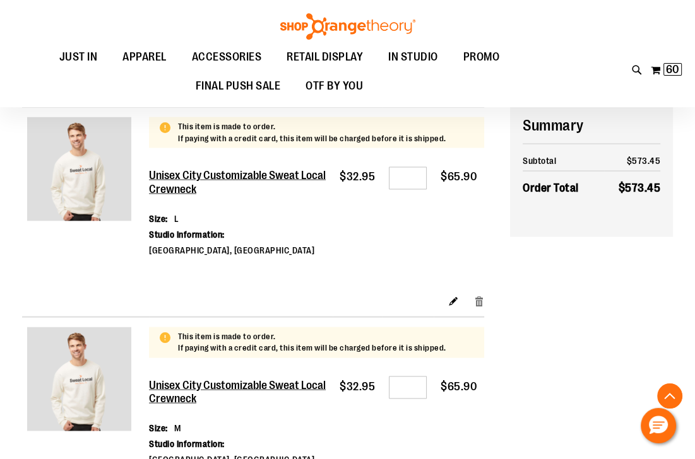
click at [480, 295] on link "Remove item" at bounding box center [479, 301] width 11 height 13
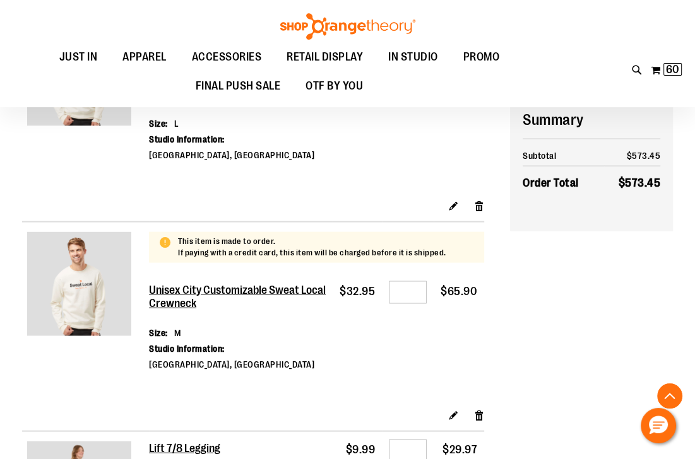
scroll to position [1868, 0]
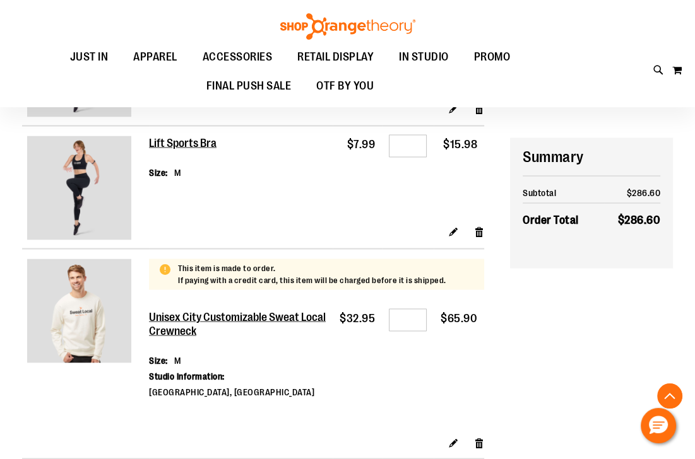
scroll to position [1716, 0]
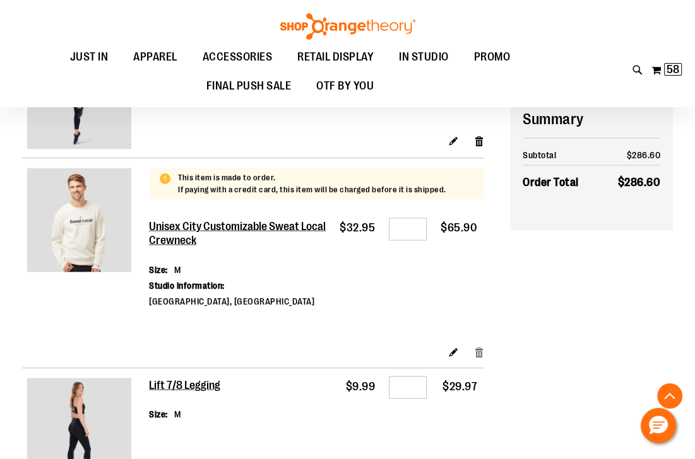
click at [475, 345] on link "Remove item" at bounding box center [479, 351] width 11 height 13
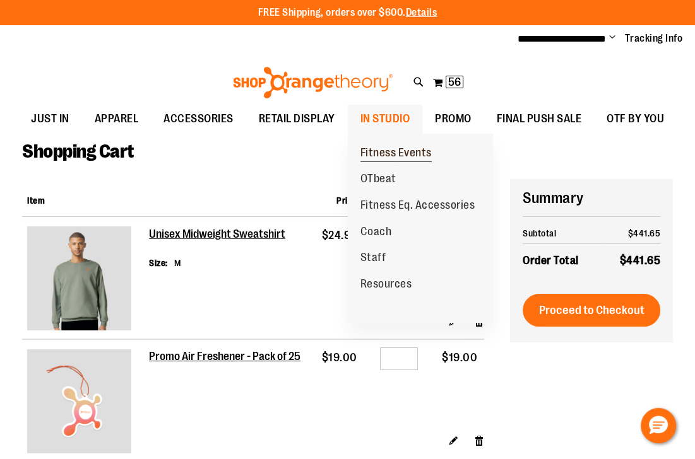
click at [382, 151] on span "Fitness Events" at bounding box center [395, 154] width 71 height 16
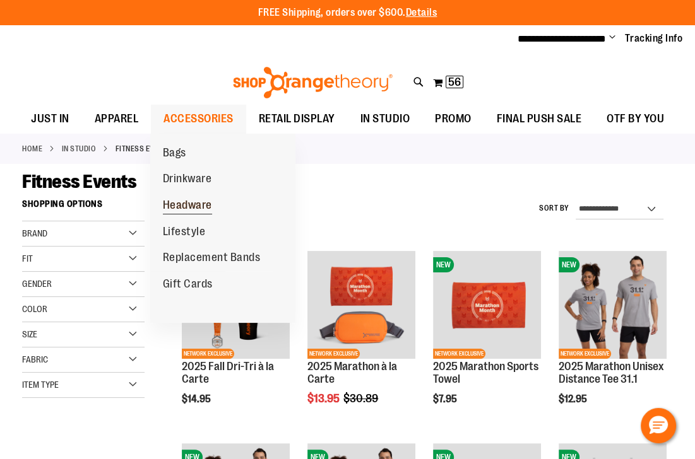
click at [195, 204] on span "Headware" at bounding box center [187, 207] width 49 height 16
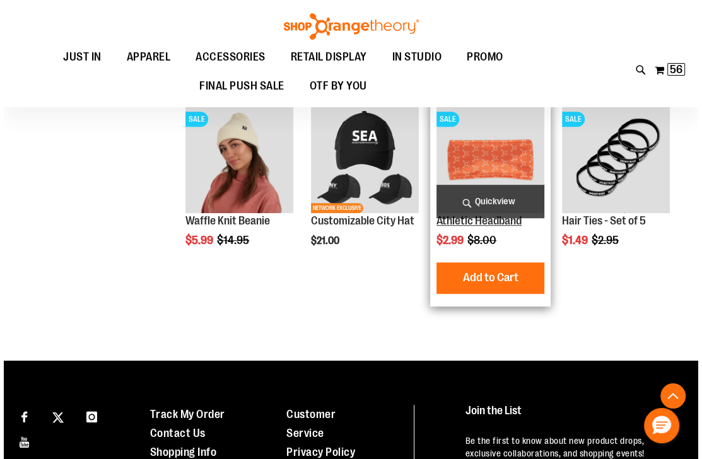
scroll to position [505, 0]
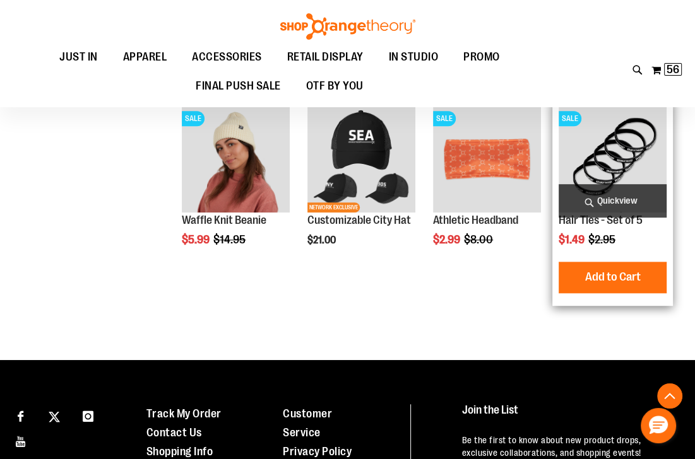
click at [630, 201] on span "Quickview" at bounding box center [613, 200] width 108 height 33
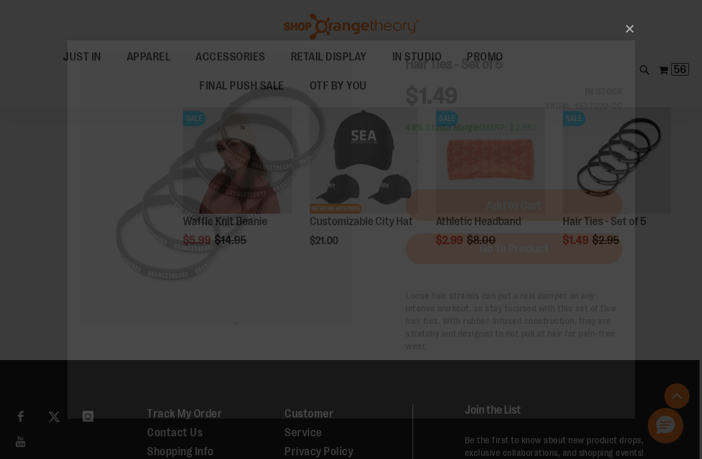
scroll to position [0, 0]
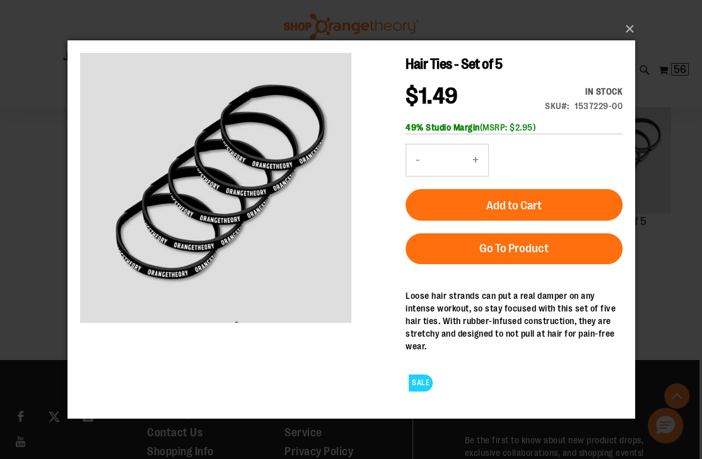
click at [473, 162] on button "+" at bounding box center [475, 161] width 25 height 32
click at [477, 160] on button "+" at bounding box center [475, 161] width 25 height 32
click at [478, 160] on button "+" at bounding box center [475, 161] width 25 height 32
type input "*"
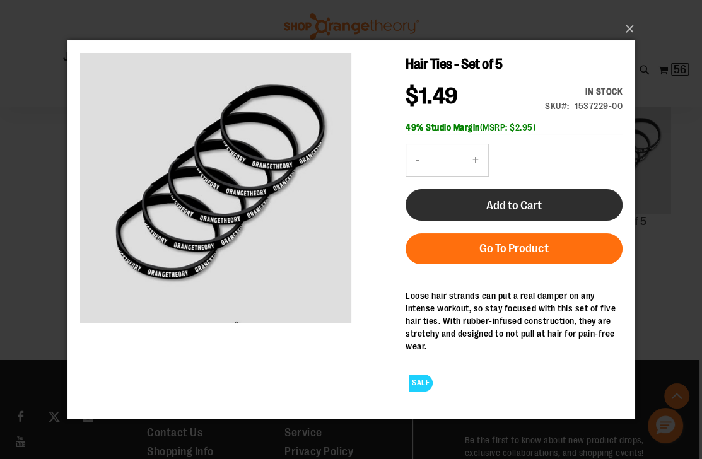
click at [490, 198] on button "Add to Cart" at bounding box center [513, 205] width 217 height 32
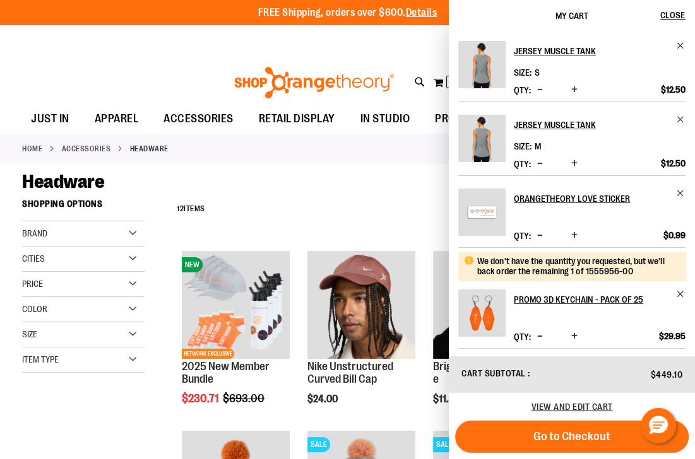
click at [364, 187] on div "Headware" at bounding box center [347, 181] width 651 height 23
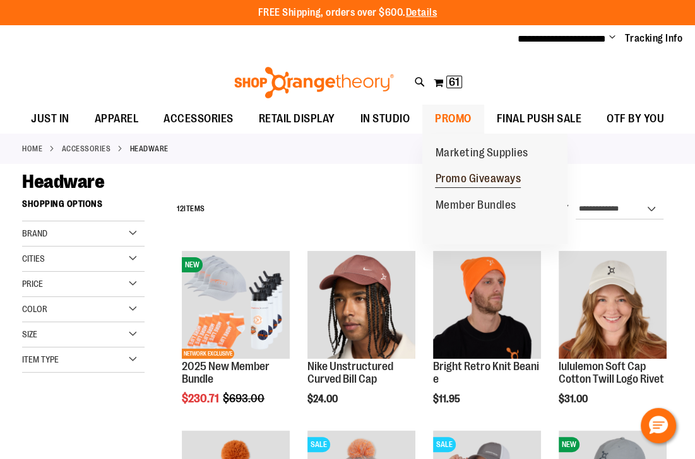
click at [470, 177] on span "Promo Giveaways" at bounding box center [478, 180] width 86 height 16
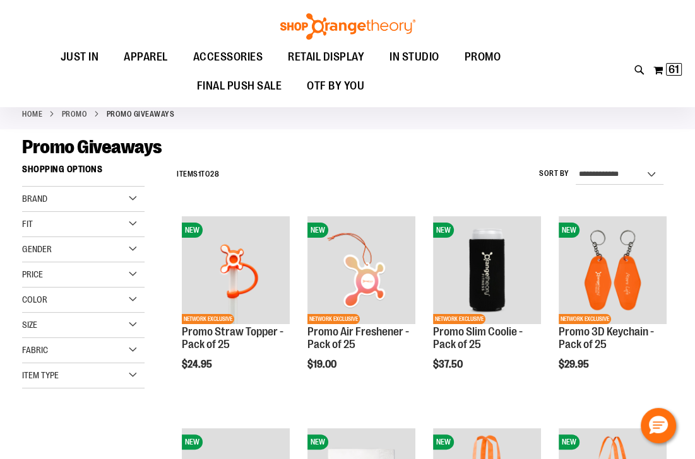
scroll to position [101, 0]
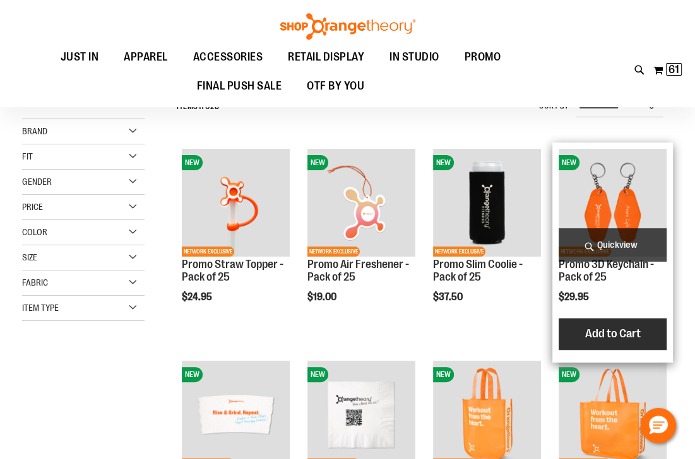
click at [633, 331] on span "Add to Cart" at bounding box center [613, 334] width 56 height 14
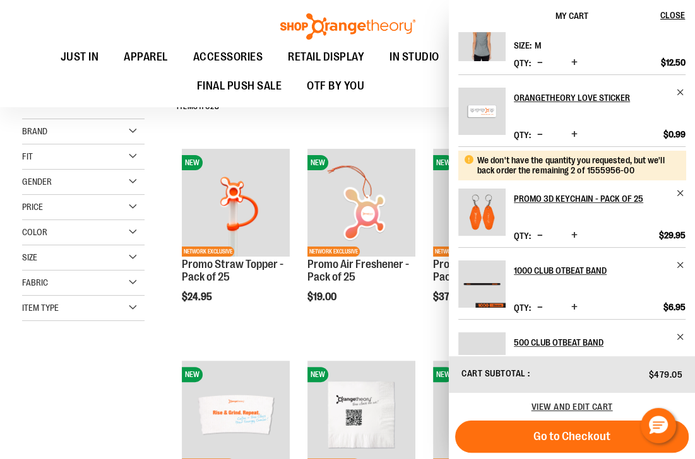
click at [538, 231] on span "Decrease product quantity" at bounding box center [540, 235] width 6 height 13
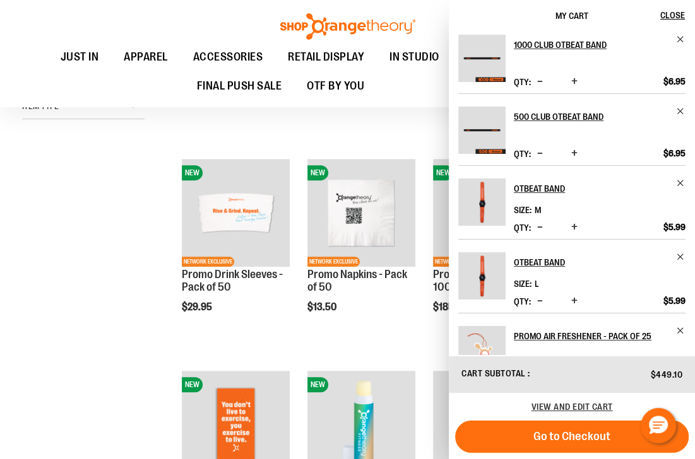
scroll to position [439, 0]
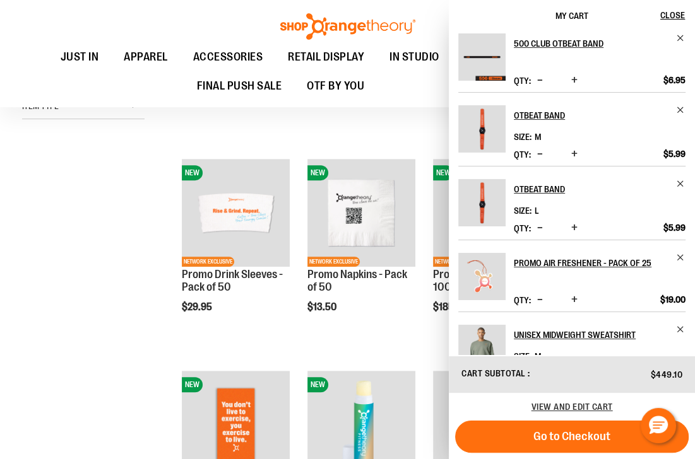
scroll to position [439, 0]
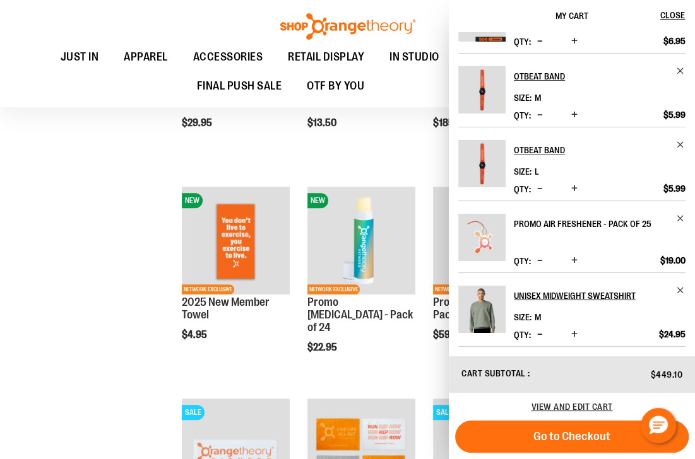
scroll to position [606, 0]
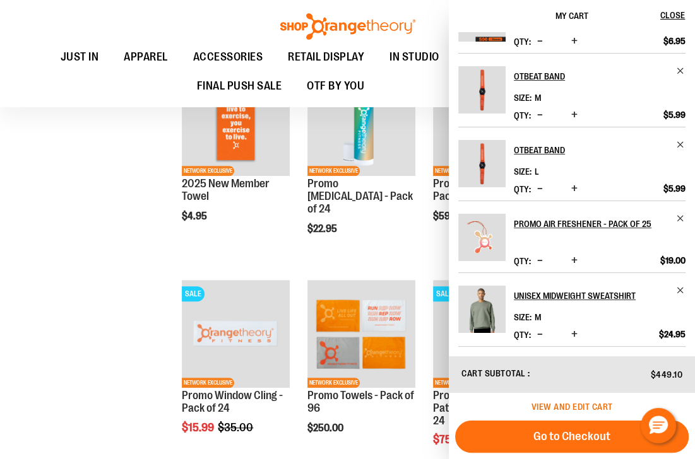
click at [555, 410] on span "View and edit cart" at bounding box center [571, 407] width 81 height 10
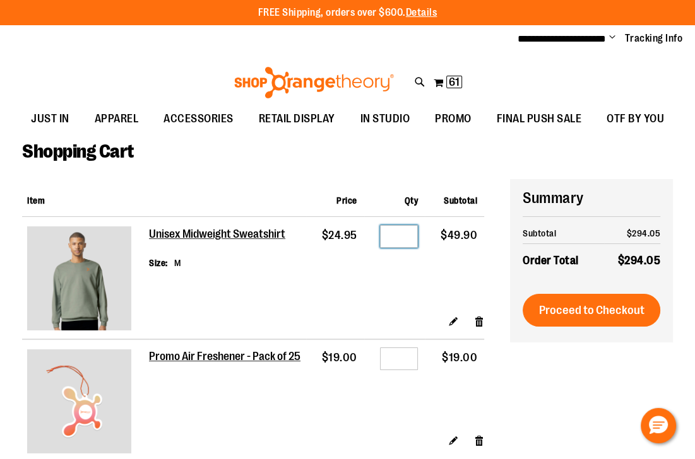
click at [400, 239] on input "*" at bounding box center [399, 236] width 38 height 23
type input "*"
click at [307, 280] on td "$24.95" at bounding box center [335, 266] width 58 height 98
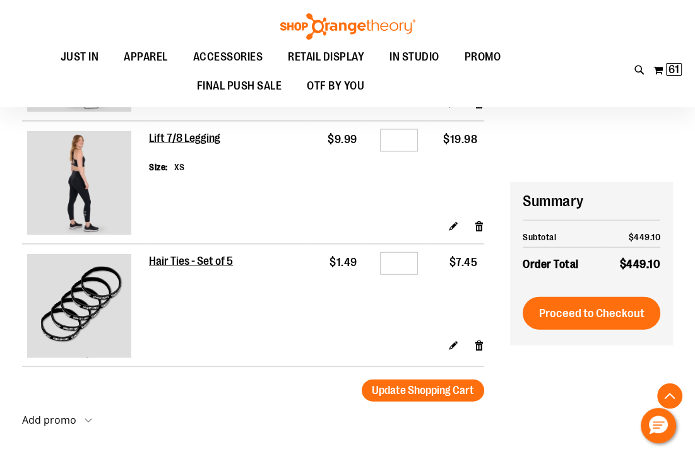
scroll to position [1963, 0]
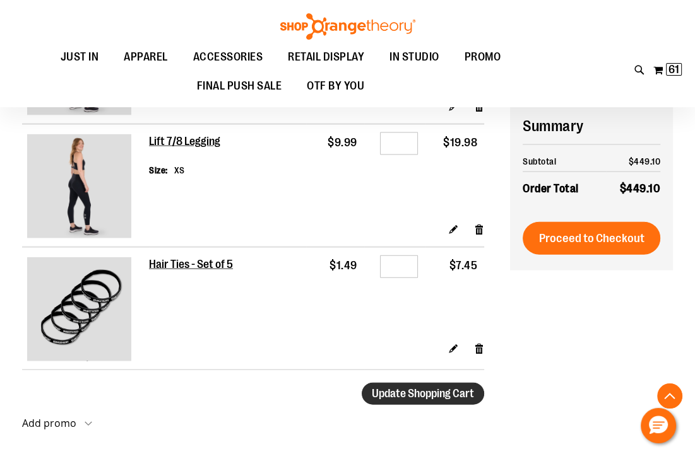
click at [411, 398] on span "Update Shopping Cart" at bounding box center [423, 394] width 102 height 13
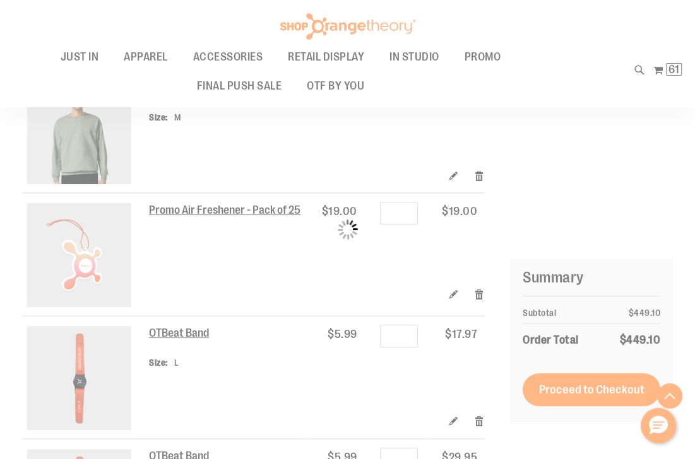
scroll to position [0, 0]
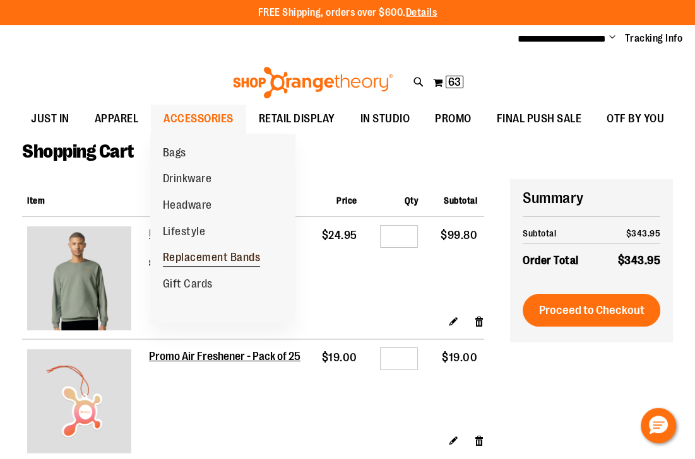
click at [218, 256] on span "Replacement Bands" at bounding box center [212, 259] width 98 height 16
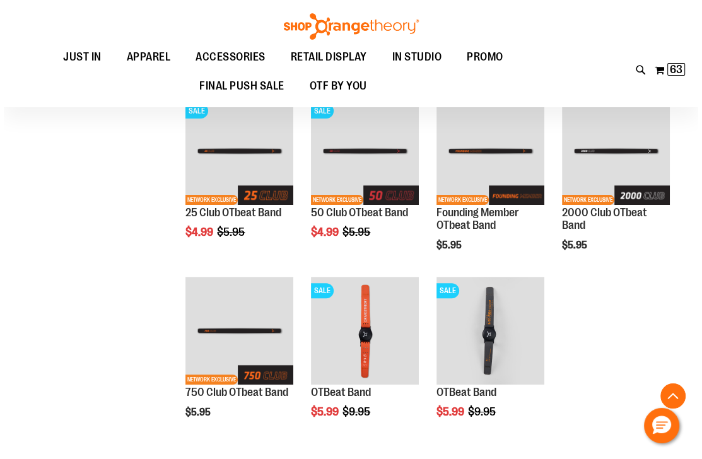
scroll to position [201, 0]
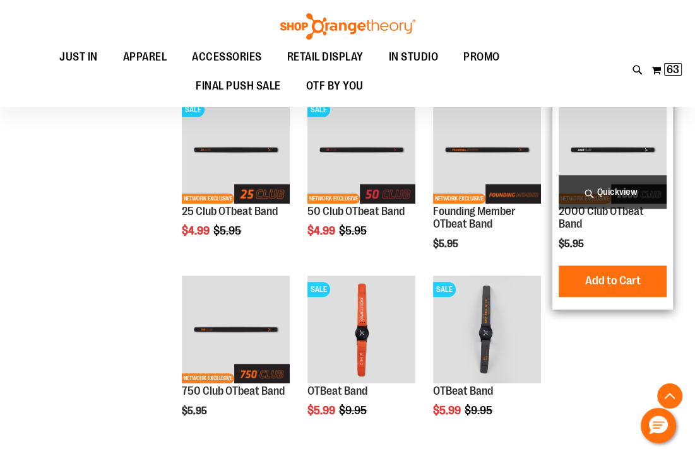
click at [601, 196] on span "Quickview" at bounding box center [613, 191] width 108 height 33
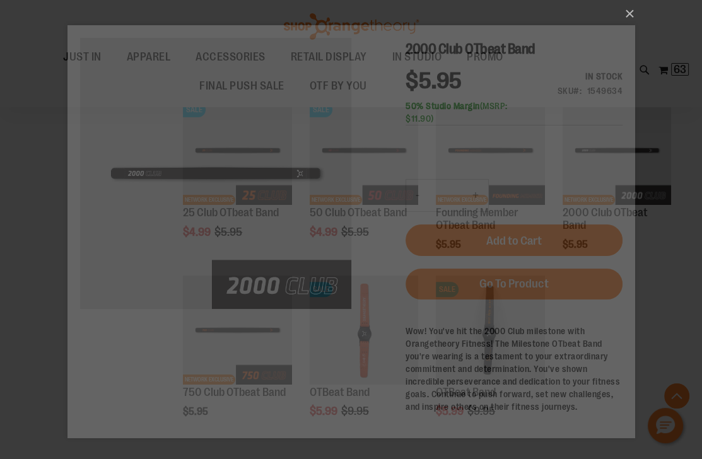
scroll to position [0, 0]
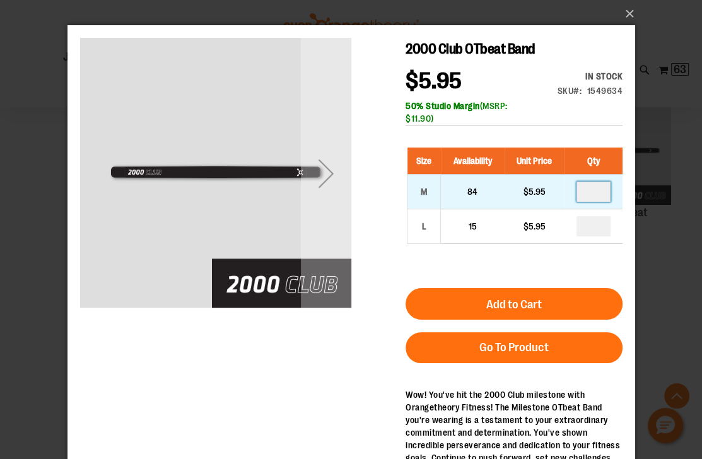
click at [598, 194] on input "number" at bounding box center [593, 192] width 34 height 20
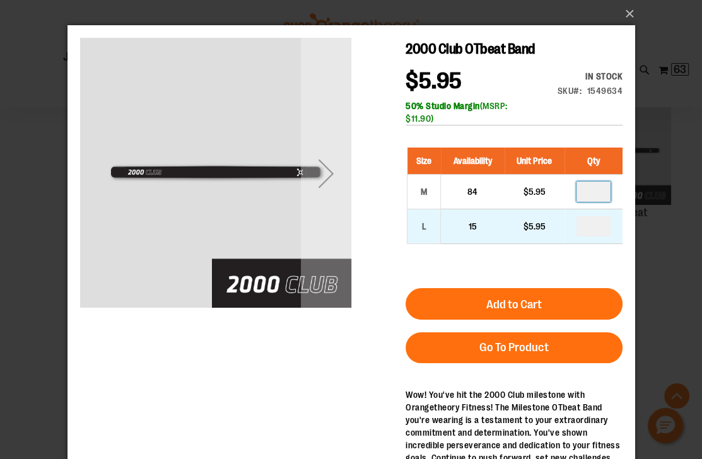
type input "*"
click at [598, 226] on input "number" at bounding box center [593, 226] width 34 height 20
type input "*"
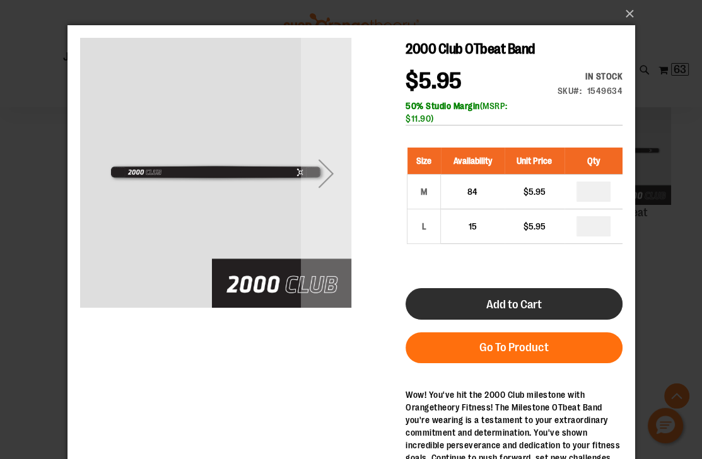
click at [550, 300] on button "Add to Cart" at bounding box center [513, 304] width 217 height 32
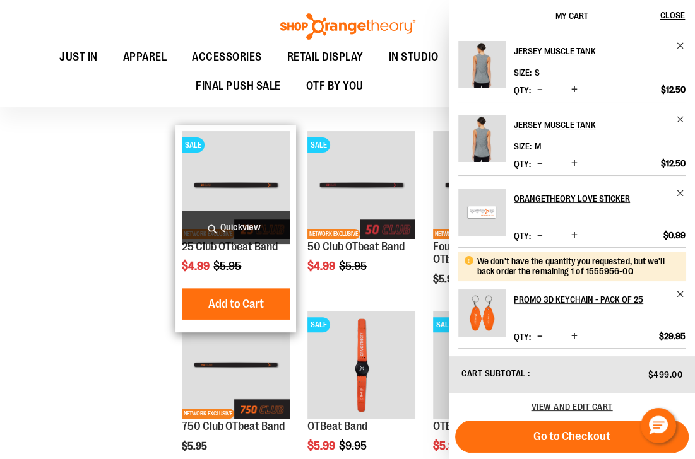
scroll to position [151, 0]
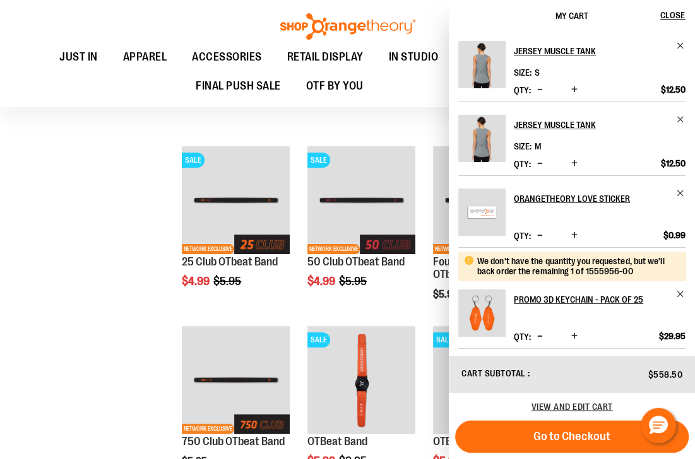
click at [83, 278] on div "**********" at bounding box center [347, 241] width 651 height 667
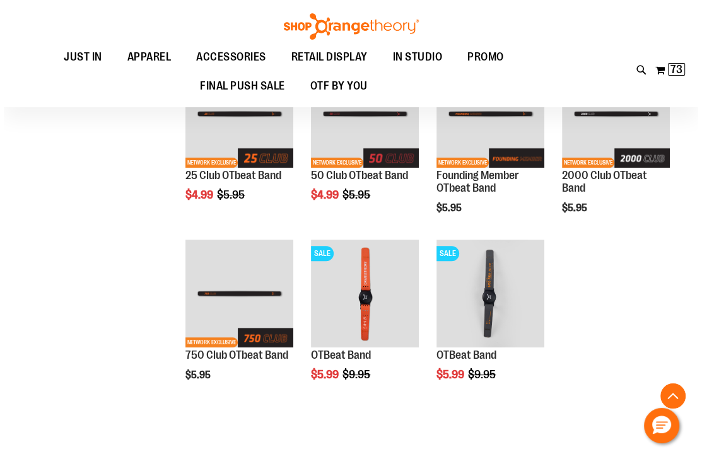
scroll to position [251, 0]
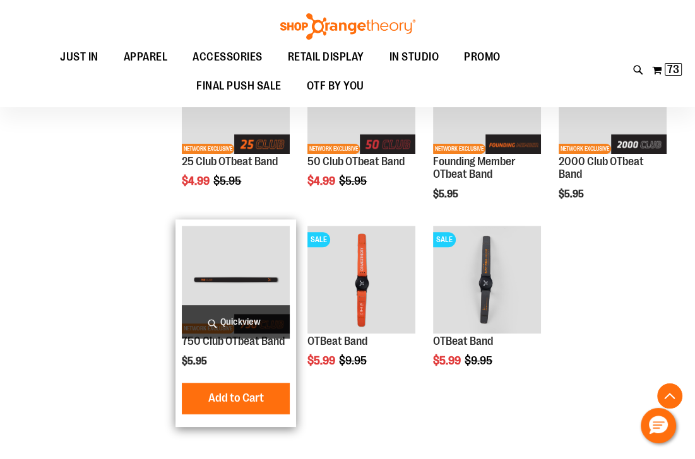
click at [240, 322] on span "Quickview" at bounding box center [236, 321] width 108 height 33
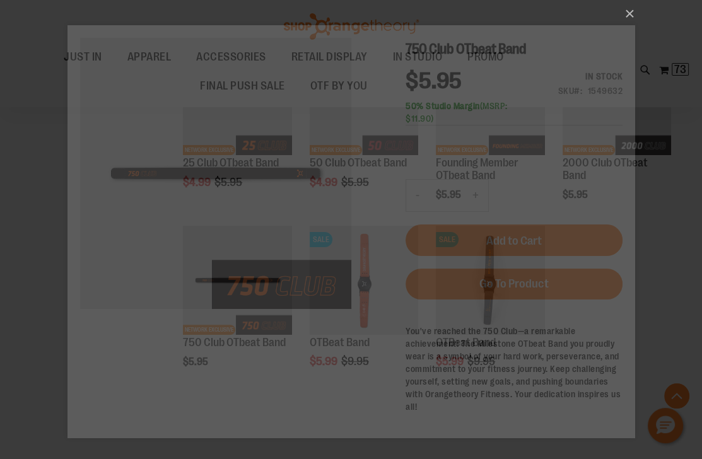
scroll to position [0, 0]
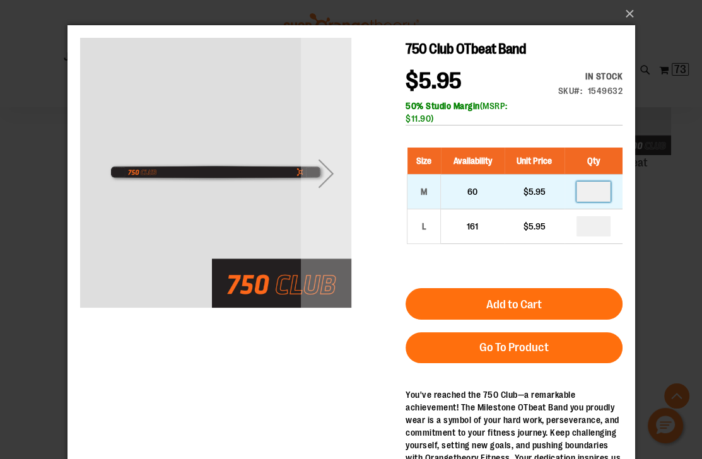
click at [601, 186] on input "number" at bounding box center [593, 192] width 34 height 20
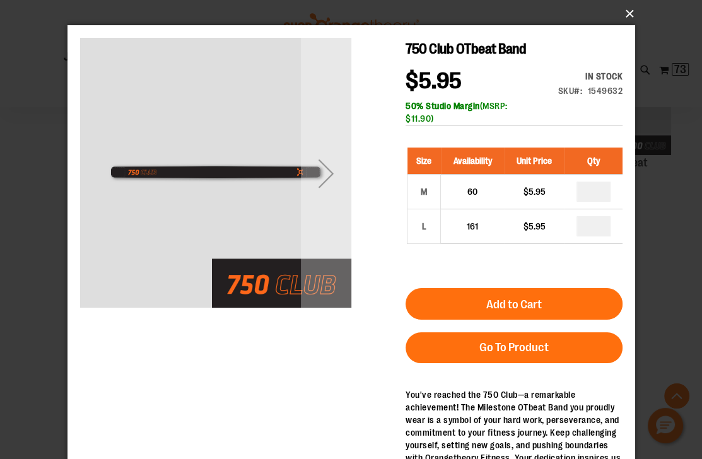
type input "*"
click at [631, 8] on button "×" at bounding box center [355, 14] width 568 height 28
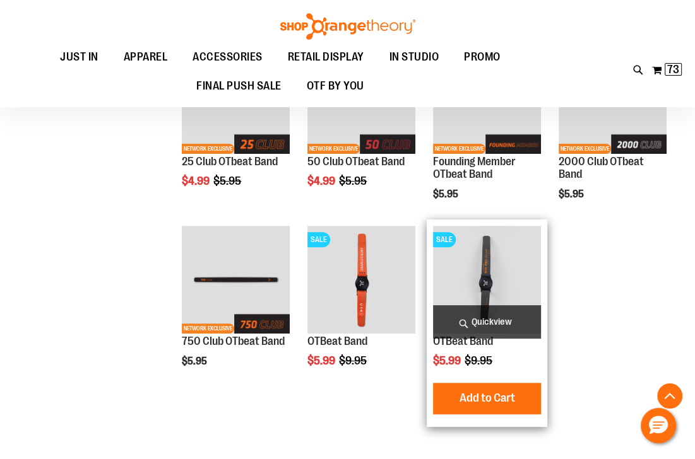
click at [499, 319] on span "Quickview" at bounding box center [487, 321] width 108 height 33
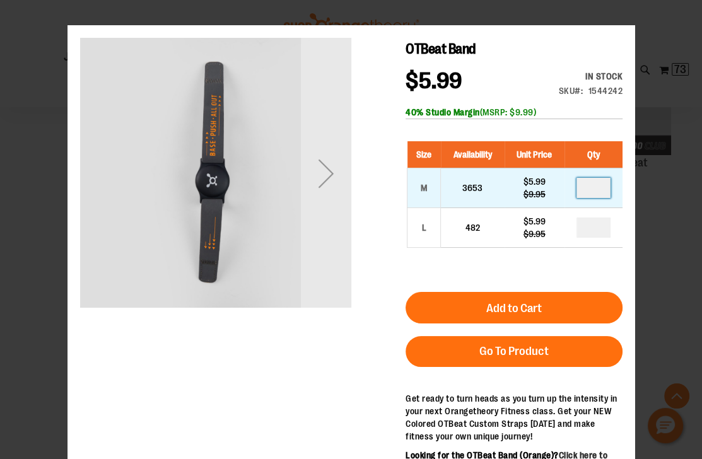
click at [596, 189] on input "number" at bounding box center [593, 188] width 34 height 20
type input "*"
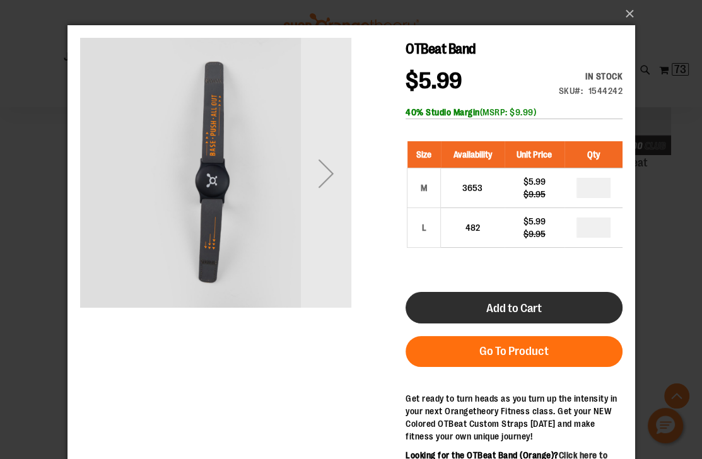
click at [525, 303] on span "Add to Cart" at bounding box center [514, 309] width 56 height 14
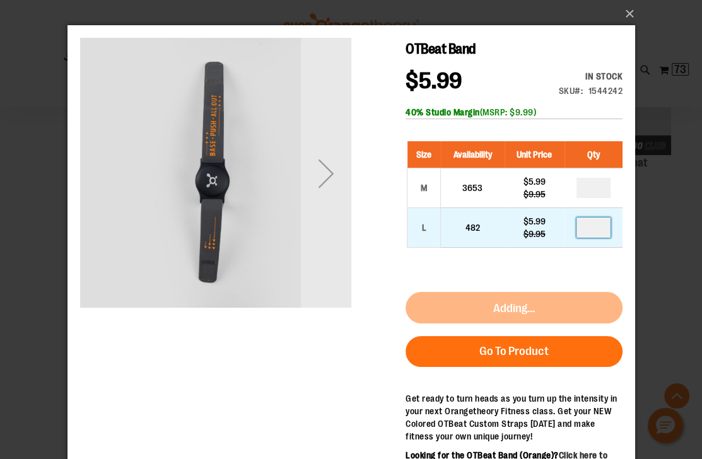
click at [600, 227] on input "number" at bounding box center [593, 228] width 34 height 20
type input "*"
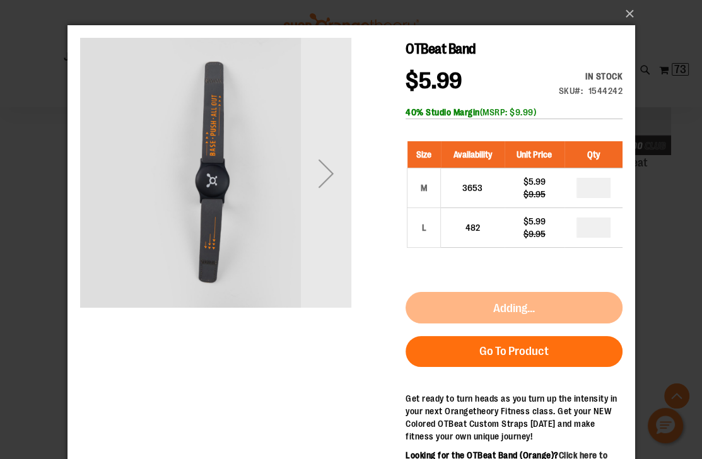
click at [582, 265] on div "Size Availability Unit Price Qty M 3653 $5.99 $9.95 * L 482 $5.99" at bounding box center [513, 204] width 217 height 151
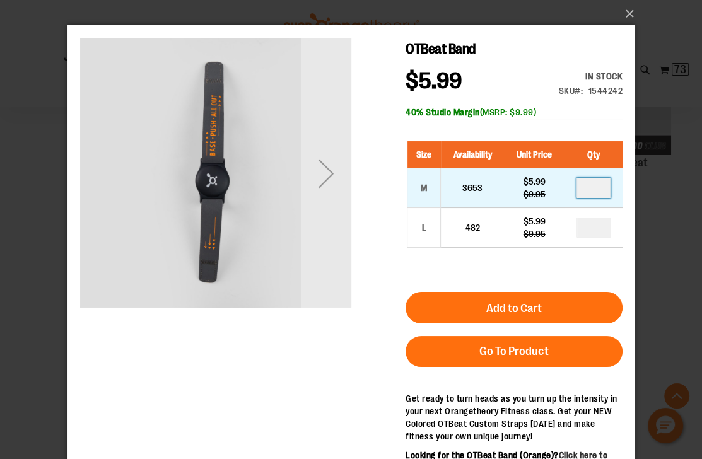
click at [602, 185] on input "*" at bounding box center [593, 188] width 34 height 20
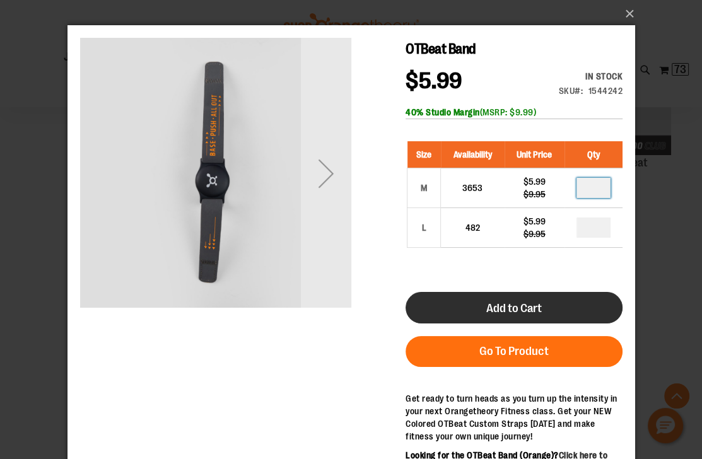
type input "*"
click at [596, 300] on button "Add to Cart" at bounding box center [513, 308] width 217 height 32
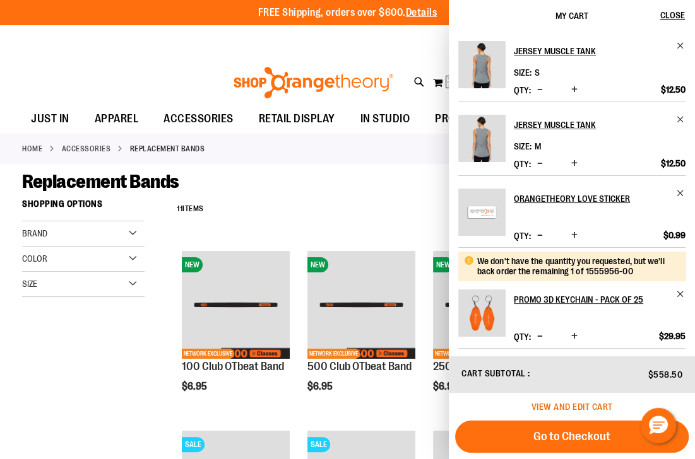
click at [567, 408] on span "View and edit cart" at bounding box center [571, 407] width 81 height 10
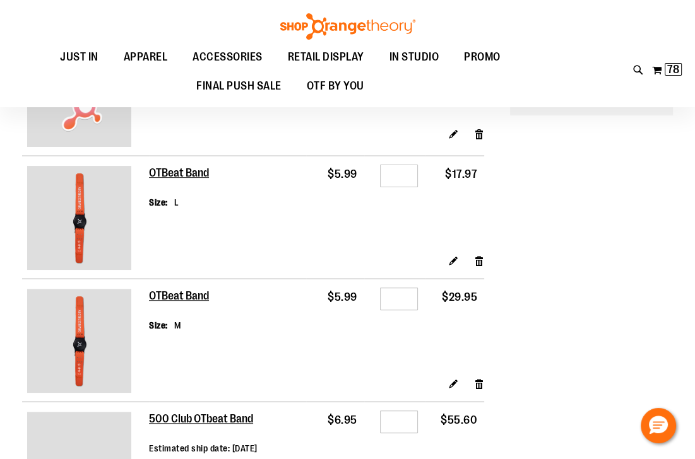
scroll to position [201, 0]
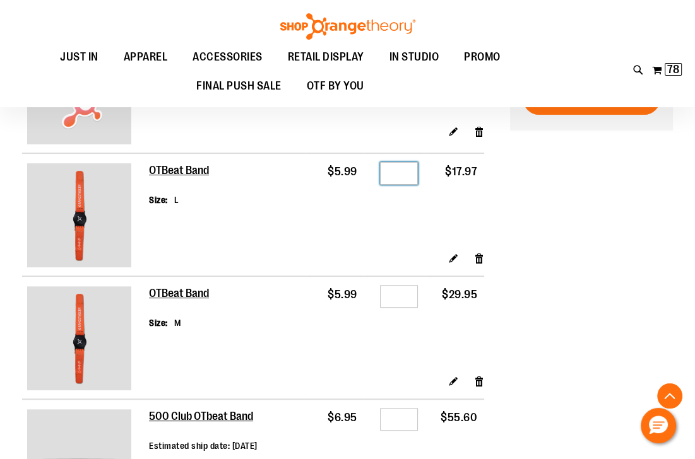
click at [408, 175] on input "*" at bounding box center [399, 173] width 38 height 23
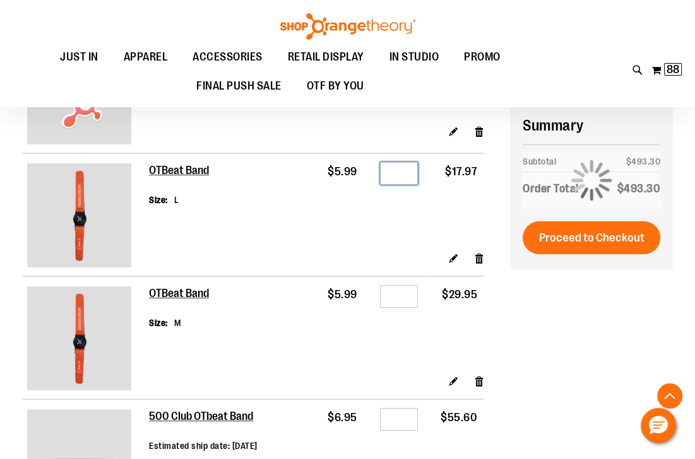
type input "*"
click at [287, 257] on div "Edit Remove item" at bounding box center [316, 263] width 335 height 22
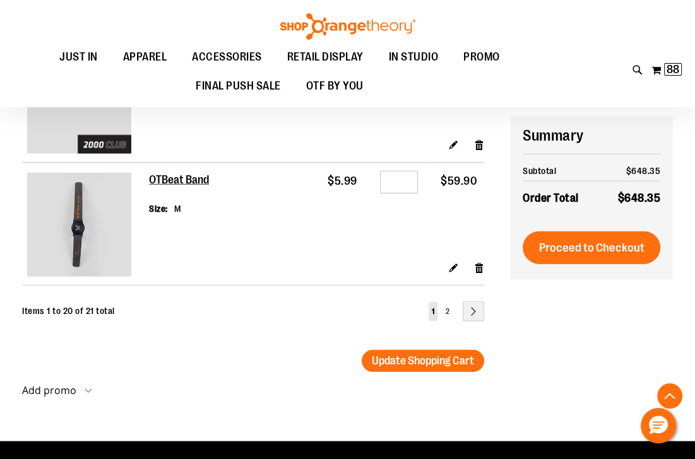
scroll to position [2322, 0]
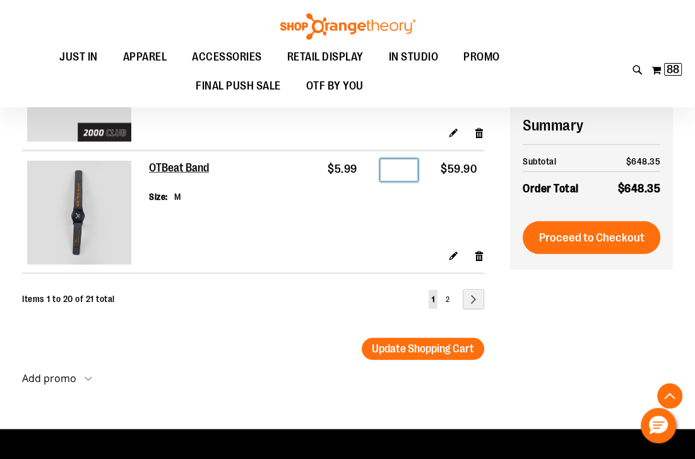
click at [413, 174] on input "**" at bounding box center [399, 170] width 38 height 23
type input "*"
click at [273, 309] on div "Items 1 to 20 of 21 total Page You're currently reading page 1 Page 2 Page Next" at bounding box center [253, 308] width 462 height 36
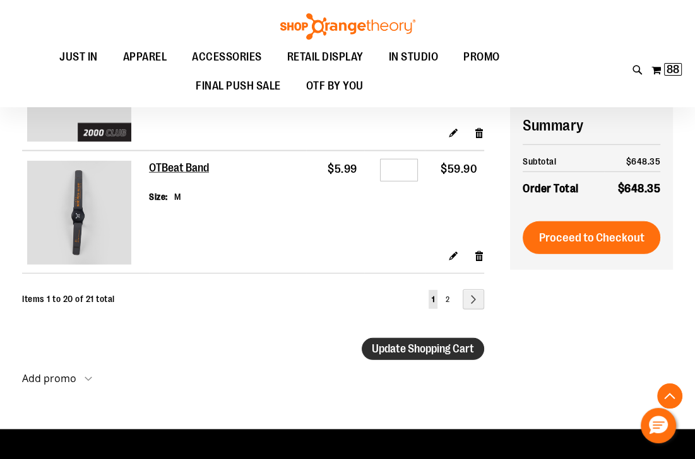
click at [427, 349] on span "Update Shopping Cart" at bounding box center [423, 349] width 102 height 13
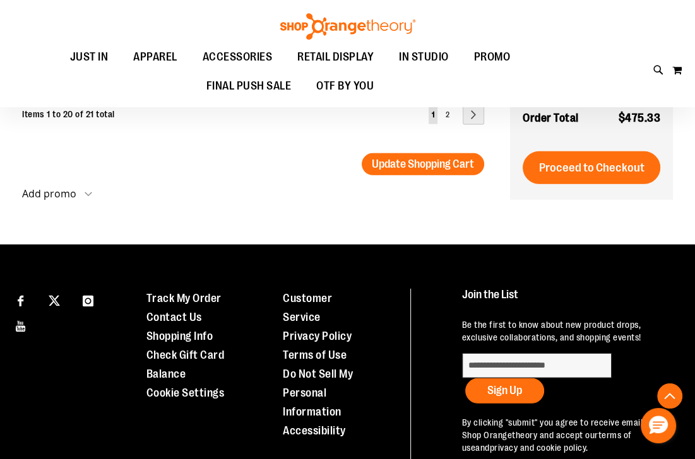
scroll to position [2277, 0]
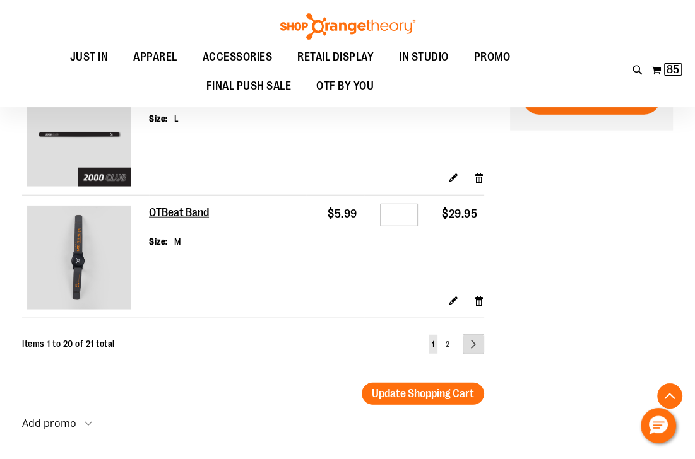
click at [472, 344] on link "Page Next" at bounding box center [473, 345] width 21 height 20
